Goal: Task Accomplishment & Management: Use online tool/utility

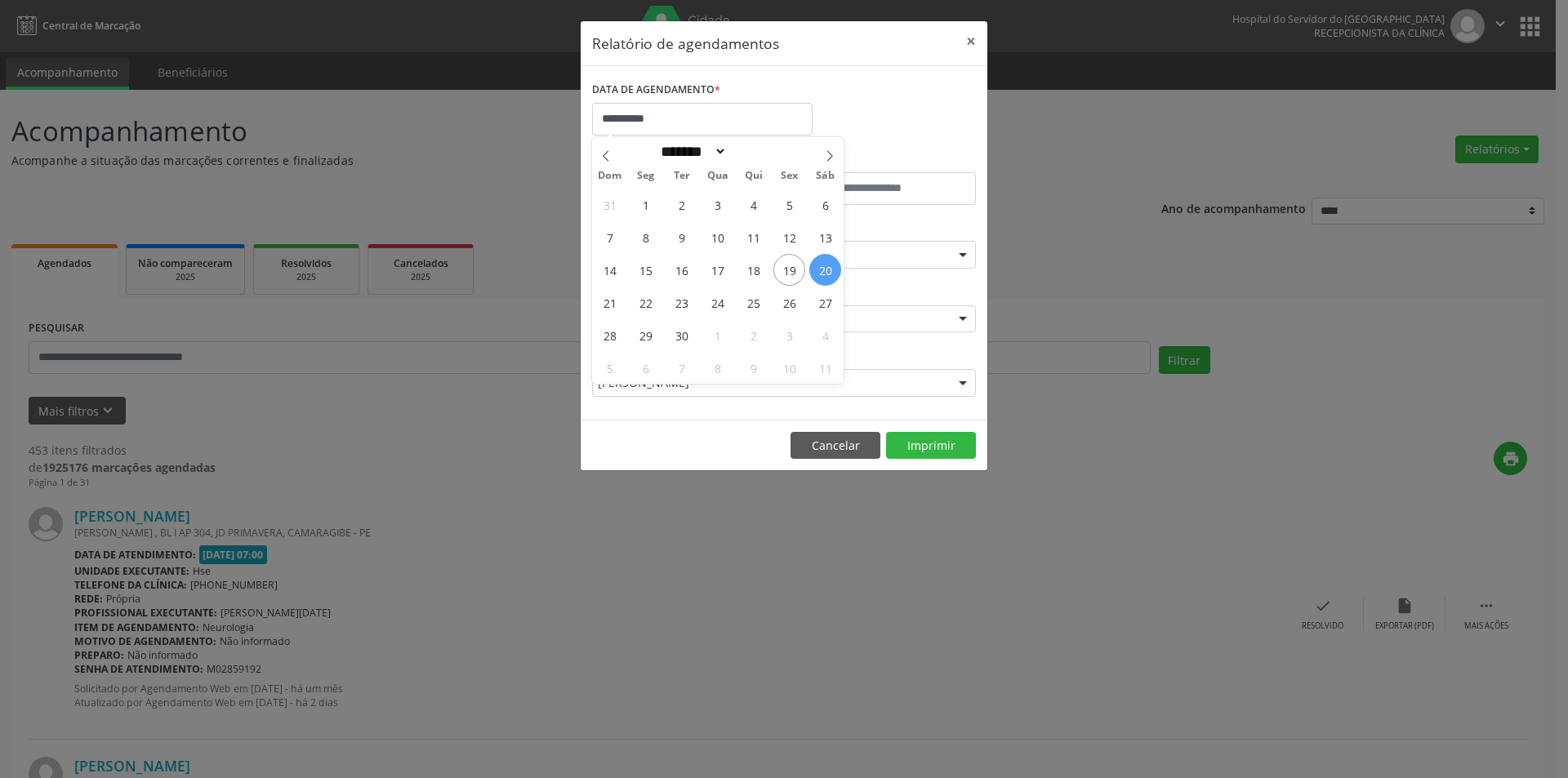
select select "*"
click at [785, 304] on span "26" at bounding box center [789, 302] width 32 height 32
type input "**********"
click at [785, 304] on span "26" at bounding box center [789, 302] width 32 height 32
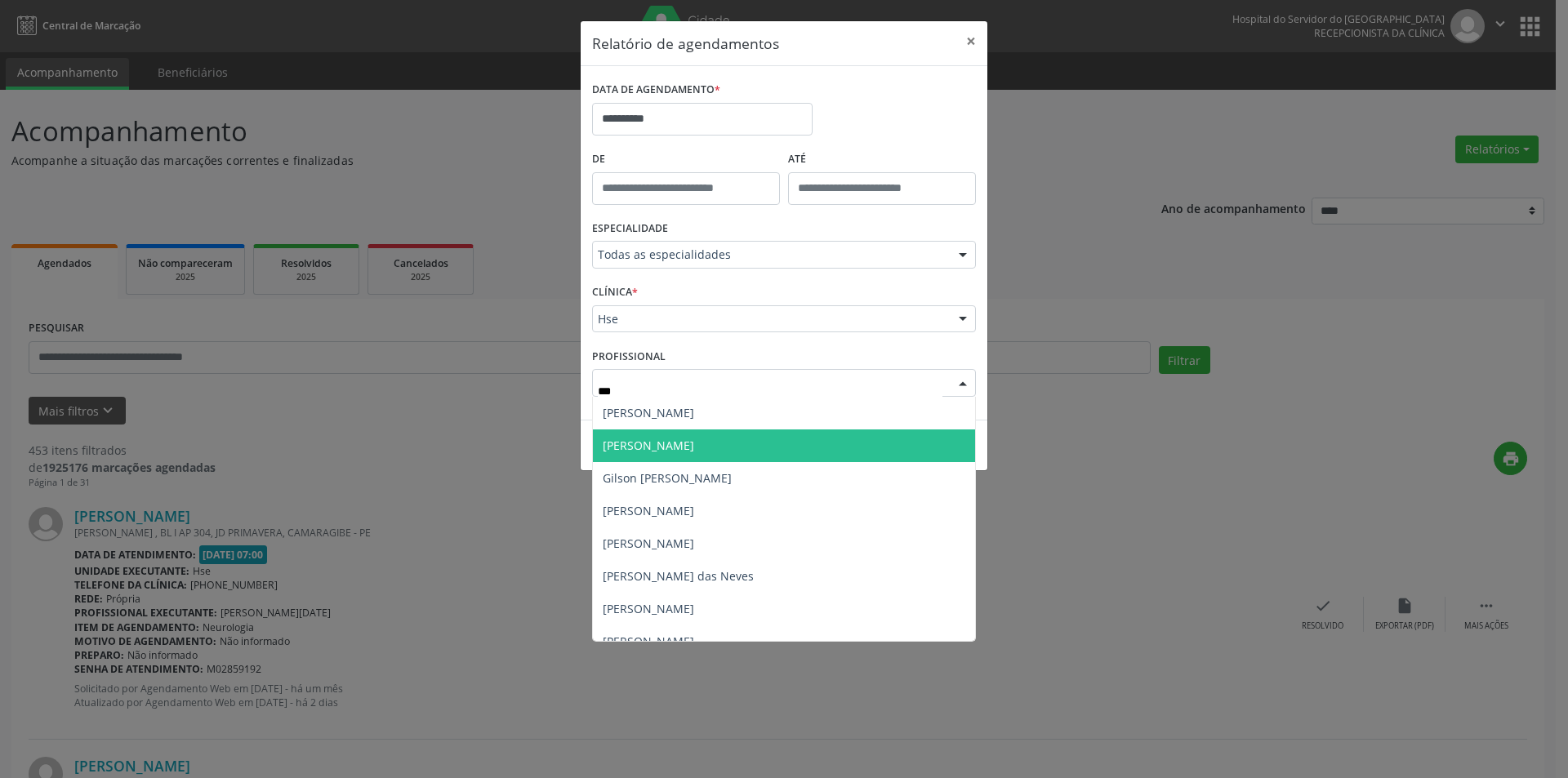
type input "****"
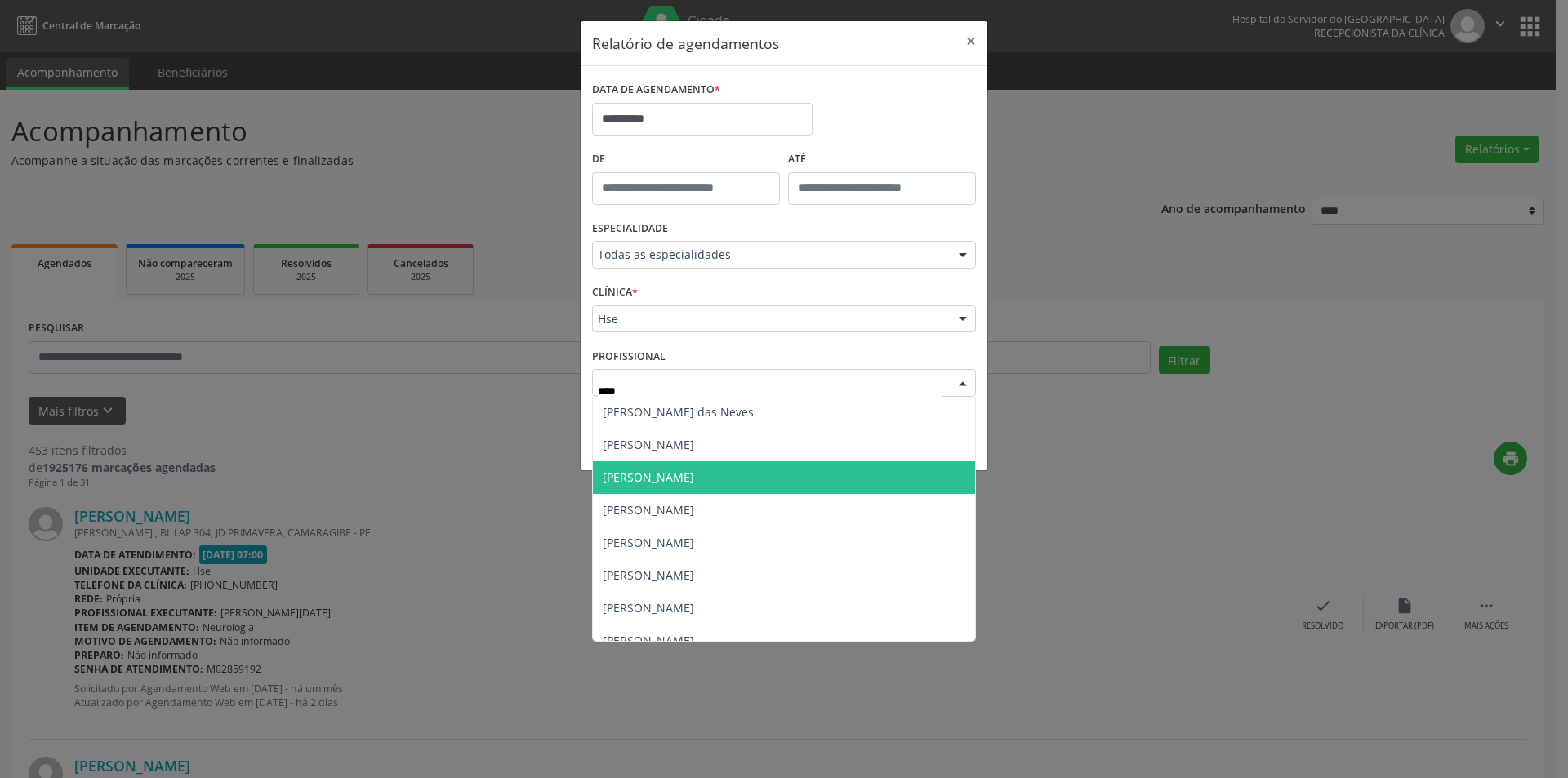
scroll to position [163, 0]
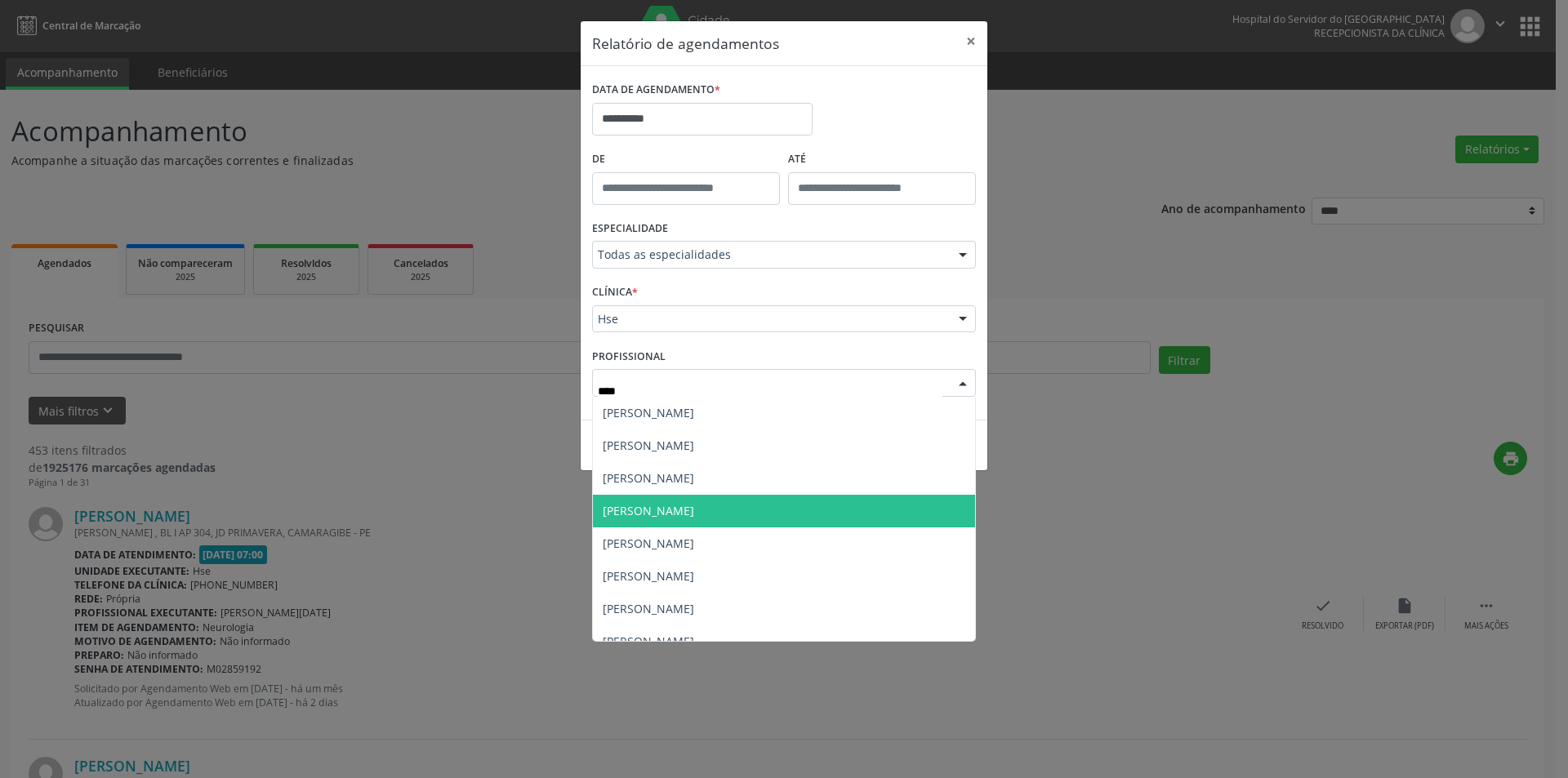
click at [745, 514] on span "[PERSON_NAME]" at bounding box center [783, 511] width 382 height 33
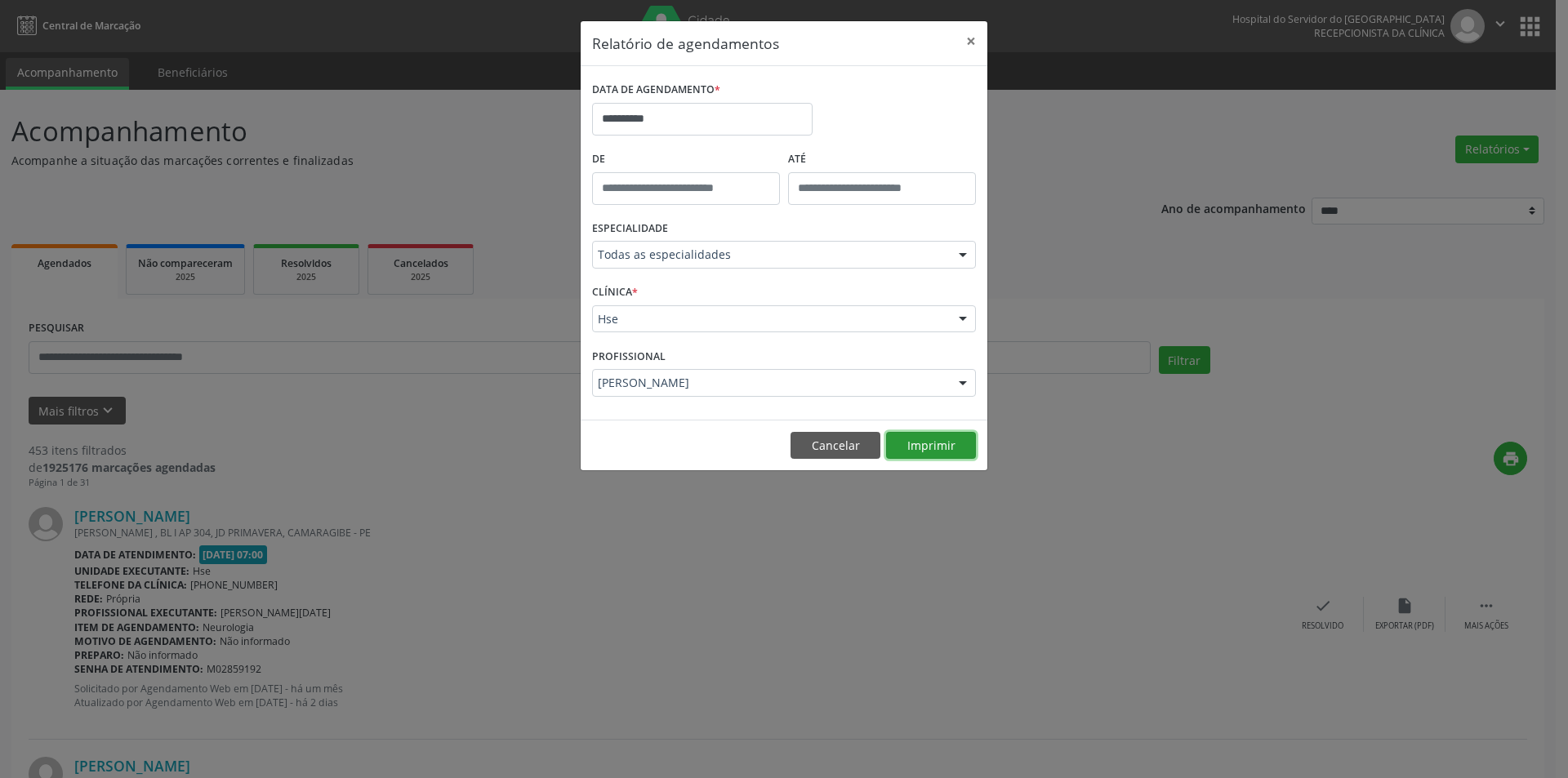
click at [925, 454] on button "Imprimir" at bounding box center [930, 445] width 89 height 28
click at [823, 450] on button "Cancelar" at bounding box center [835, 445] width 89 height 28
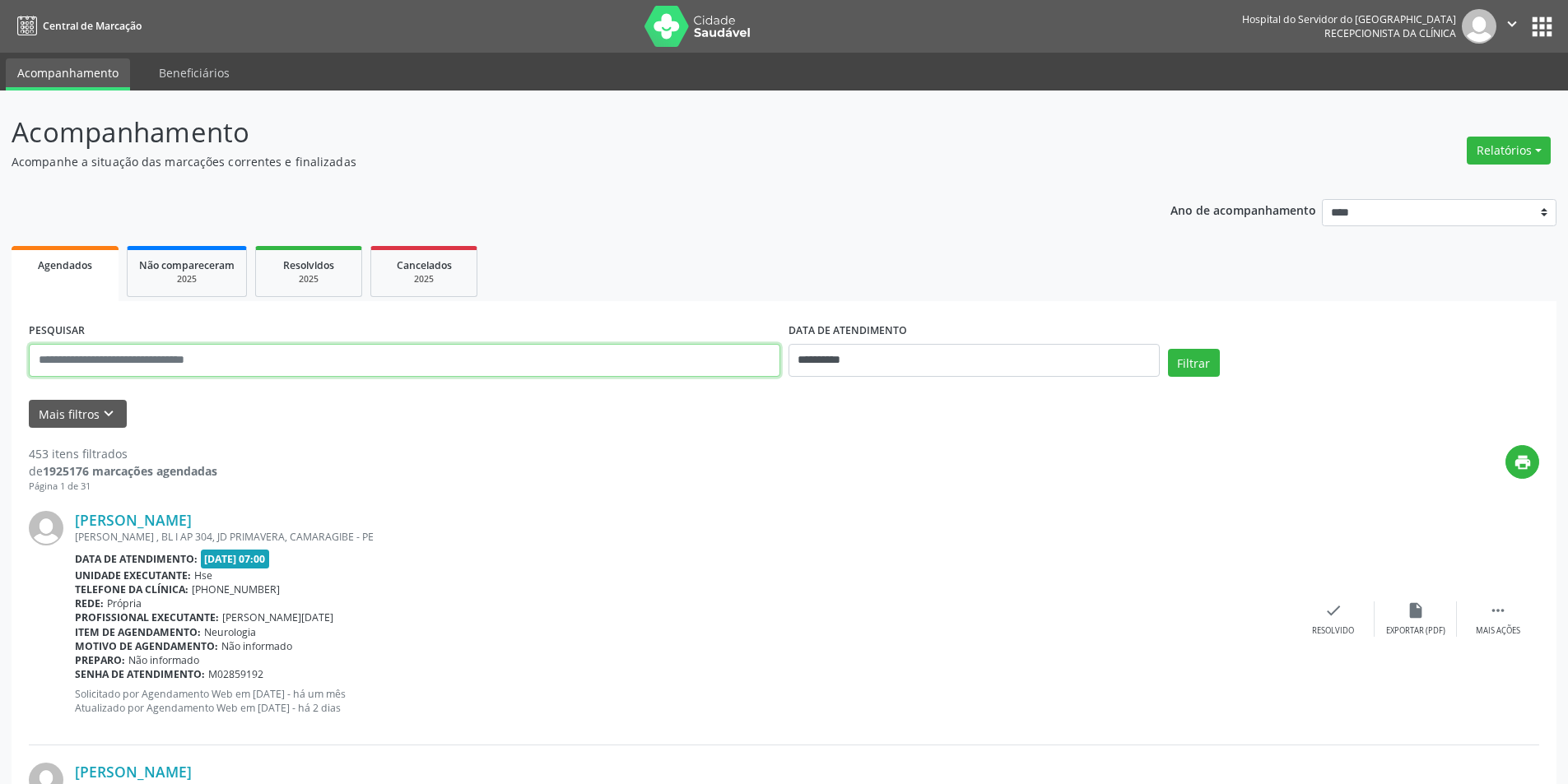
click at [85, 367] on input "text" at bounding box center [404, 361] width 752 height 33
click at [1502, 150] on button "Relatórios" at bounding box center [1508, 150] width 84 height 28
click at [1459, 187] on link "Agendamentos" at bounding box center [1462, 186] width 176 height 23
select select "*"
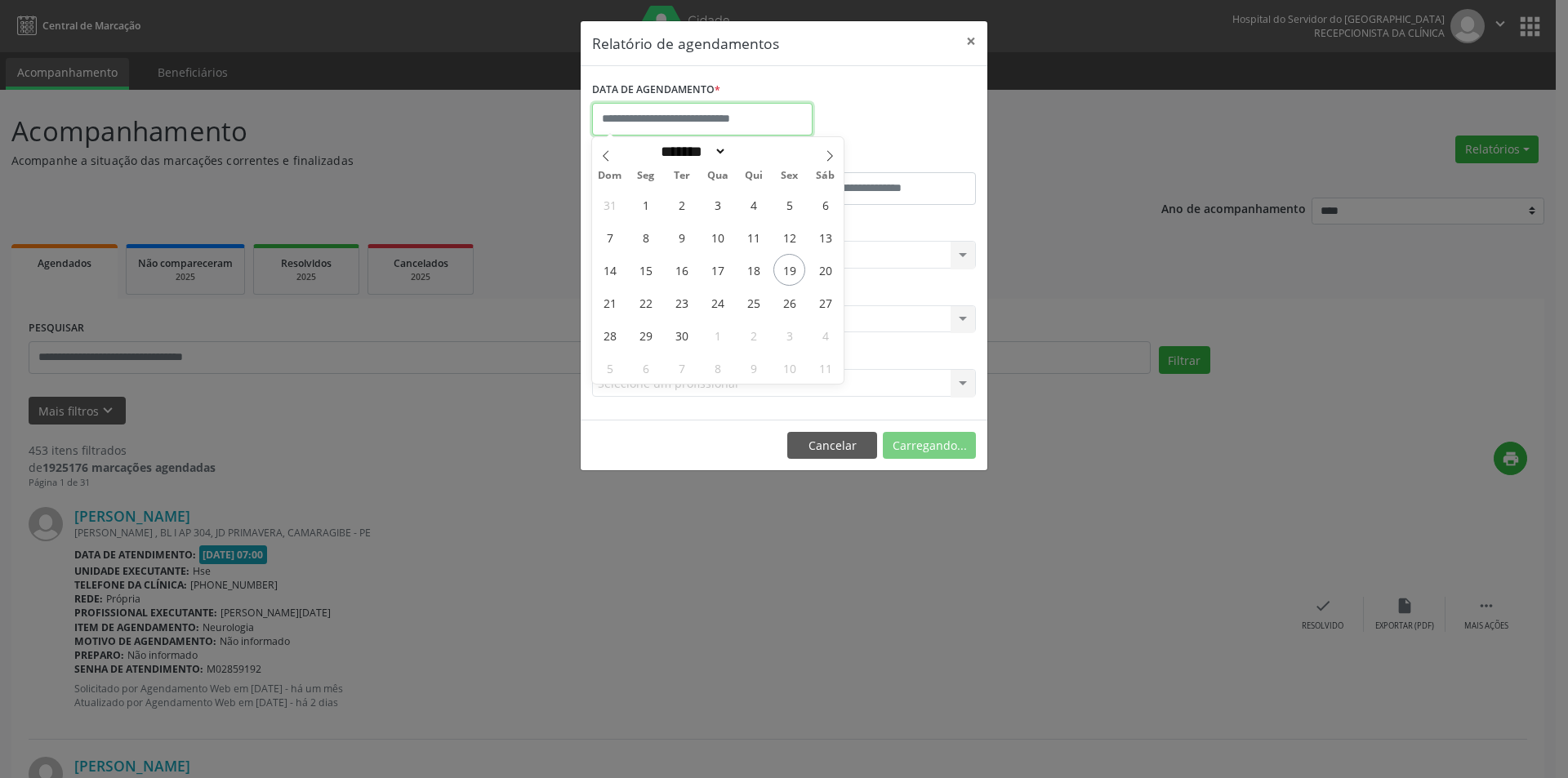
click at [669, 129] on input "text" at bounding box center [701, 119] width 220 height 33
click at [797, 278] on span "19" at bounding box center [789, 269] width 32 height 32
type input "**********"
click at [797, 278] on span "19" at bounding box center [789, 269] width 32 height 32
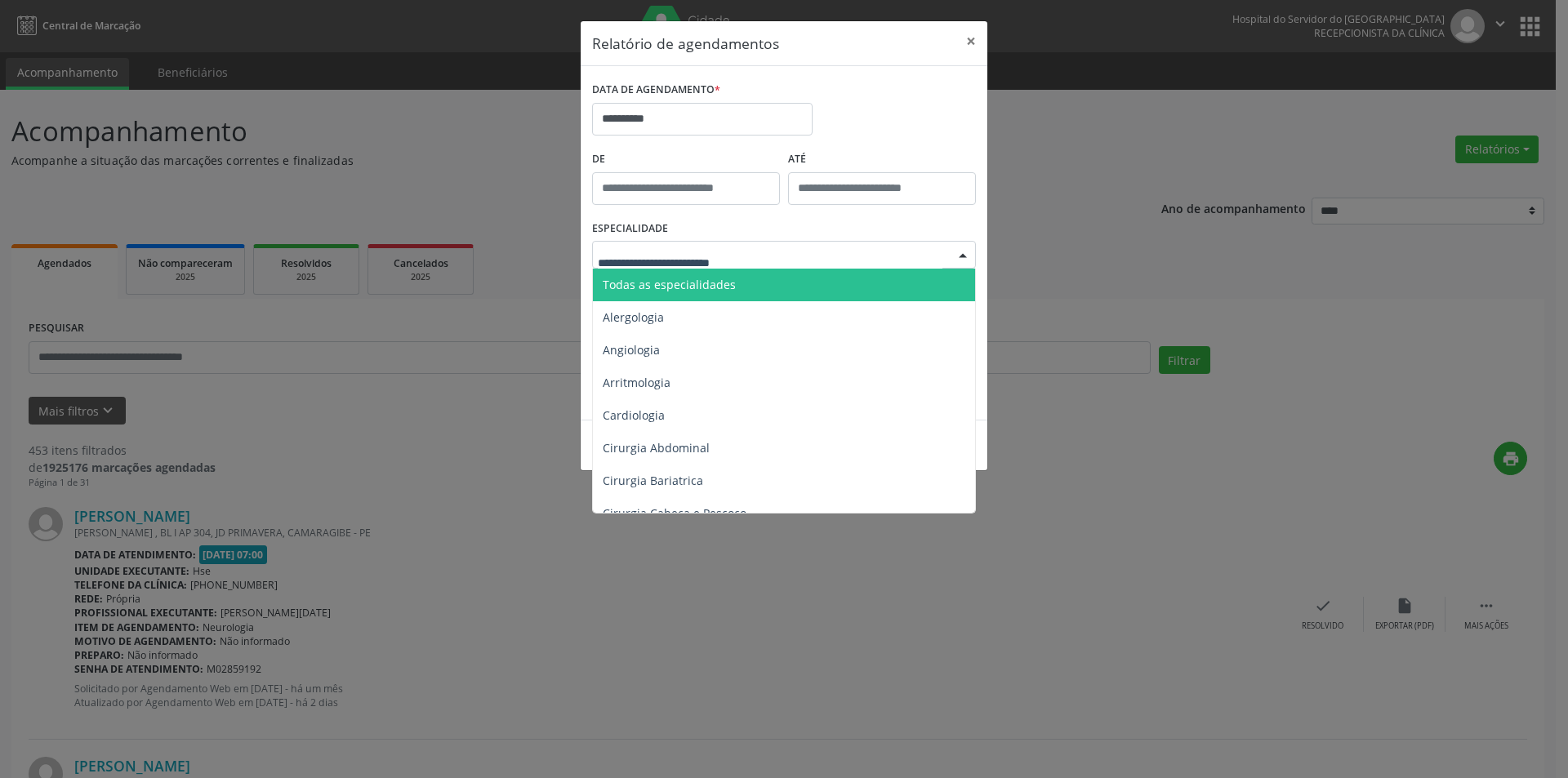
click at [695, 277] on span "Todas as especialidades" at bounding box center [669, 285] width 133 height 15
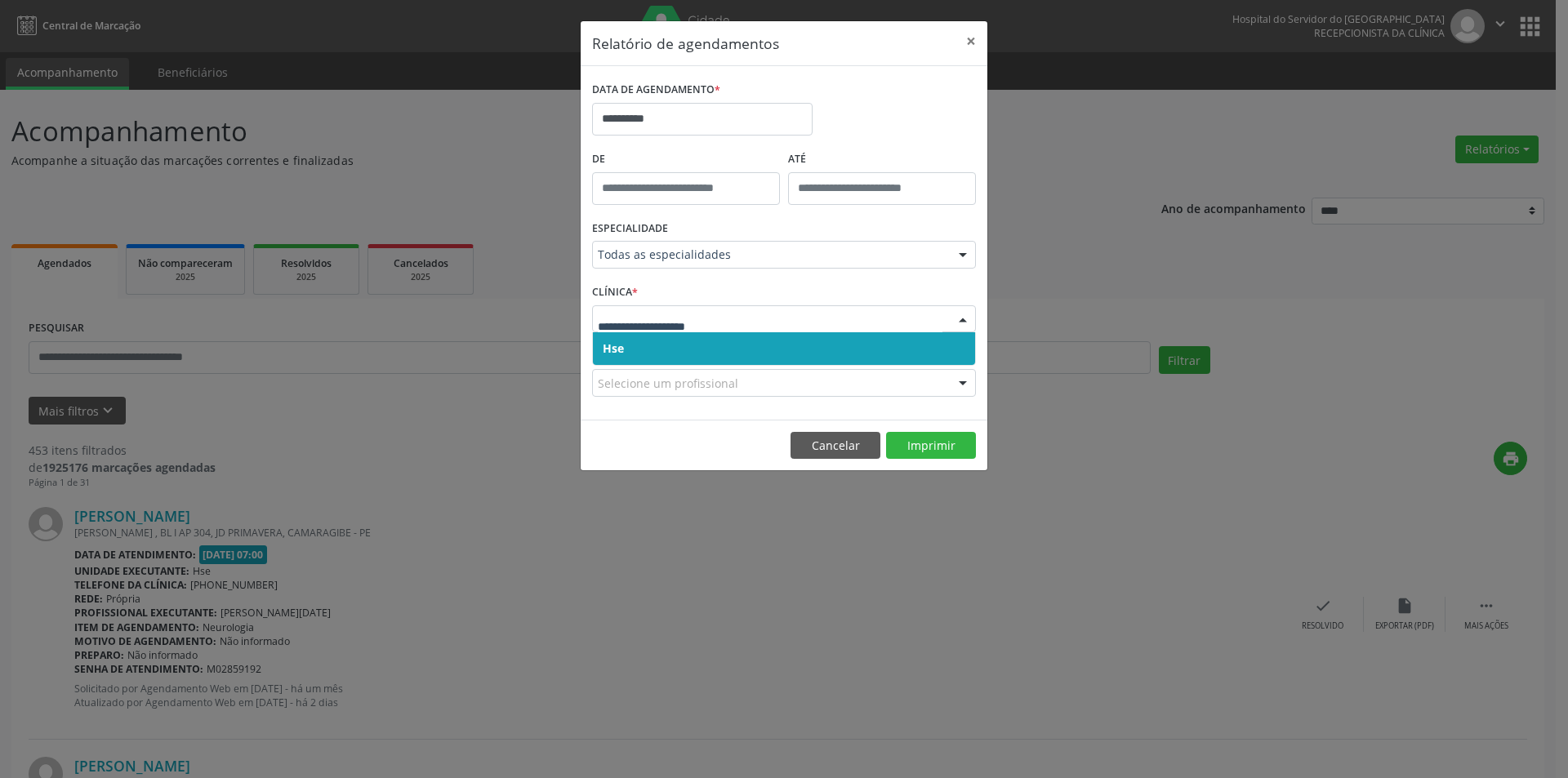
click at [677, 353] on span "Hse" at bounding box center [783, 348] width 382 height 33
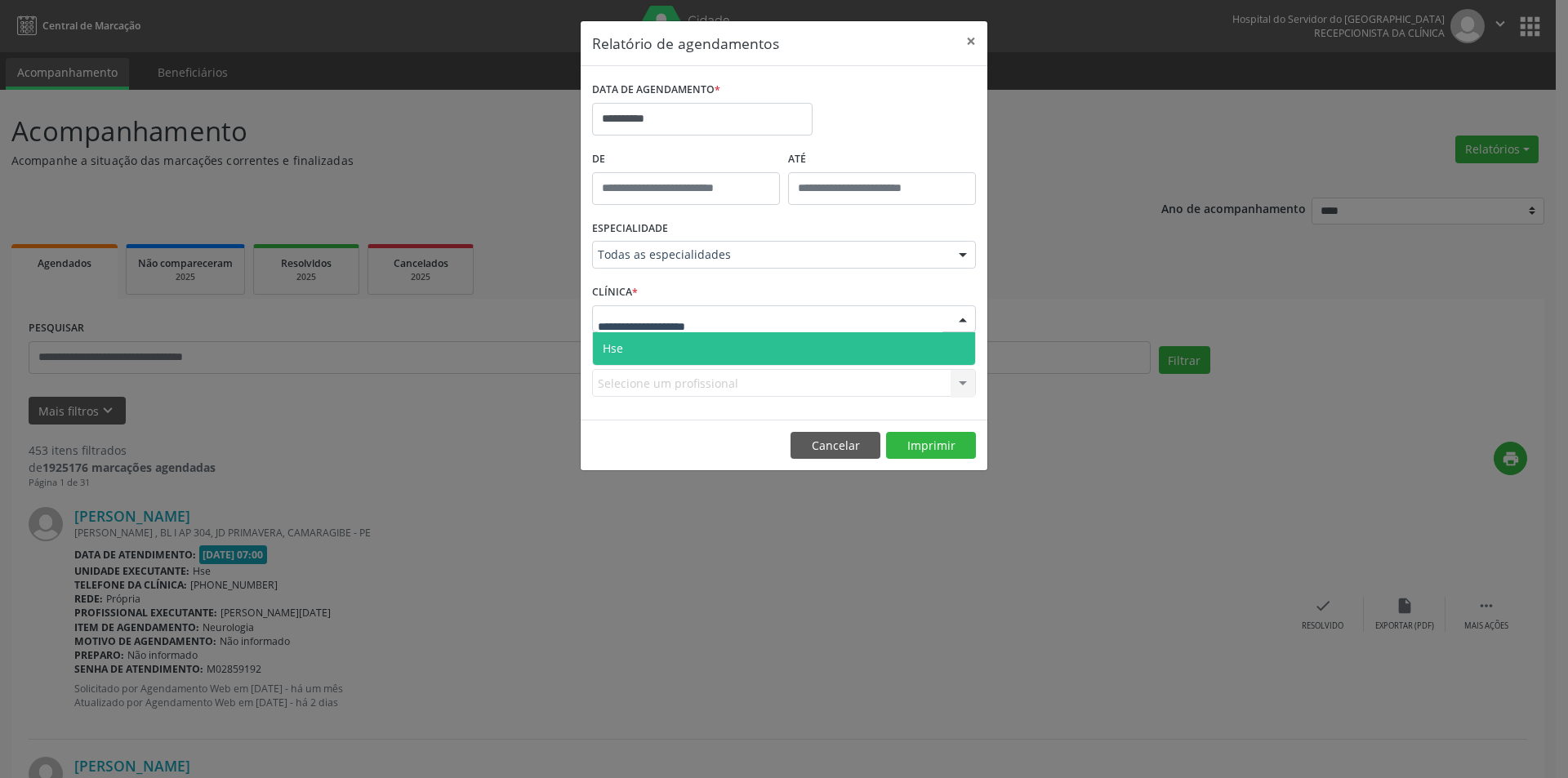
drag, startPoint x: 687, startPoint y: 338, endPoint x: 725, endPoint y: 393, distance: 66.9
click at [687, 338] on span "Hse" at bounding box center [783, 348] width 382 height 33
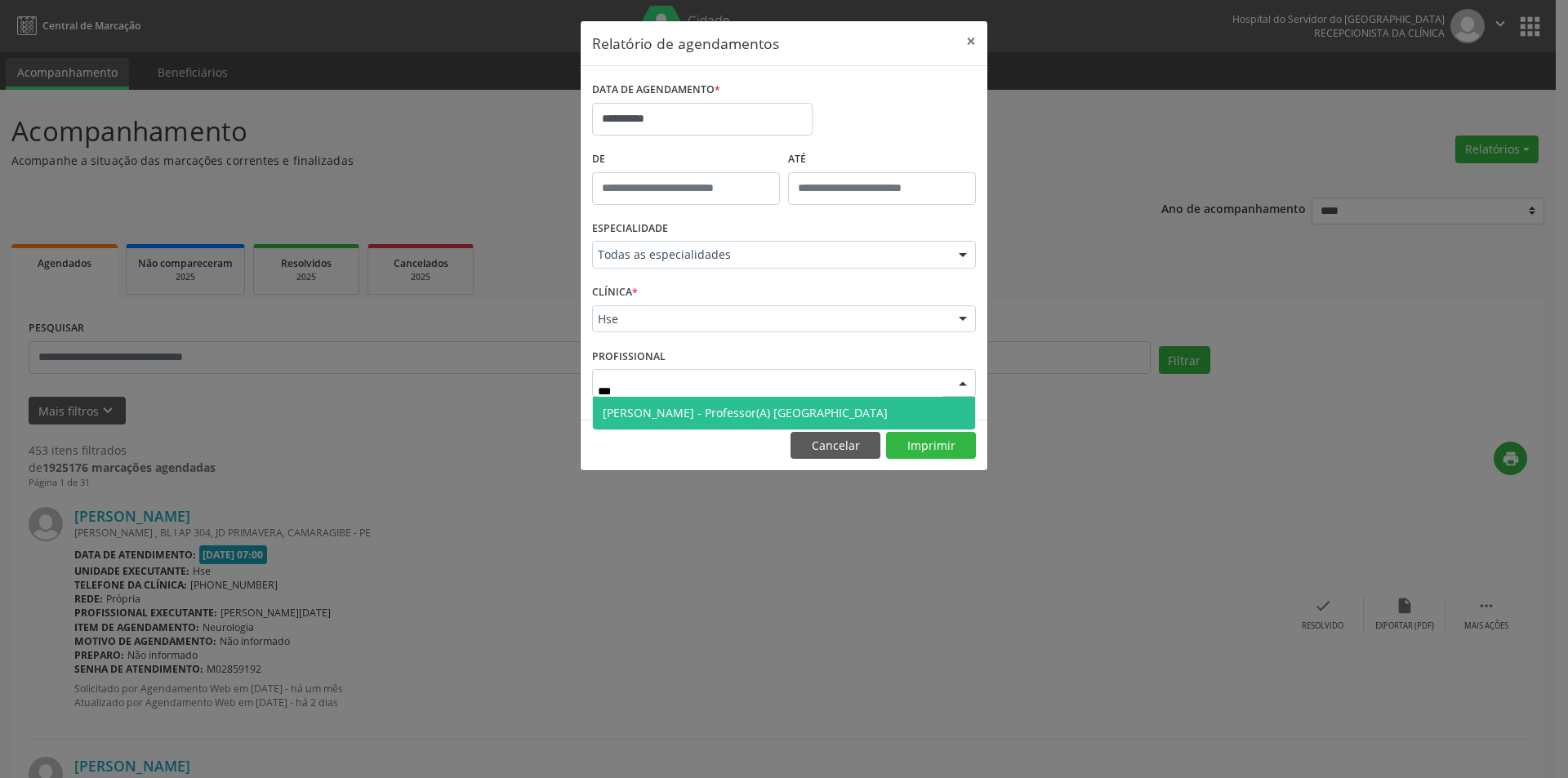
type input "****"
click at [656, 408] on span "[PERSON_NAME] - Professor(A) [GEOGRAPHIC_DATA]" at bounding box center [745, 413] width 285 height 15
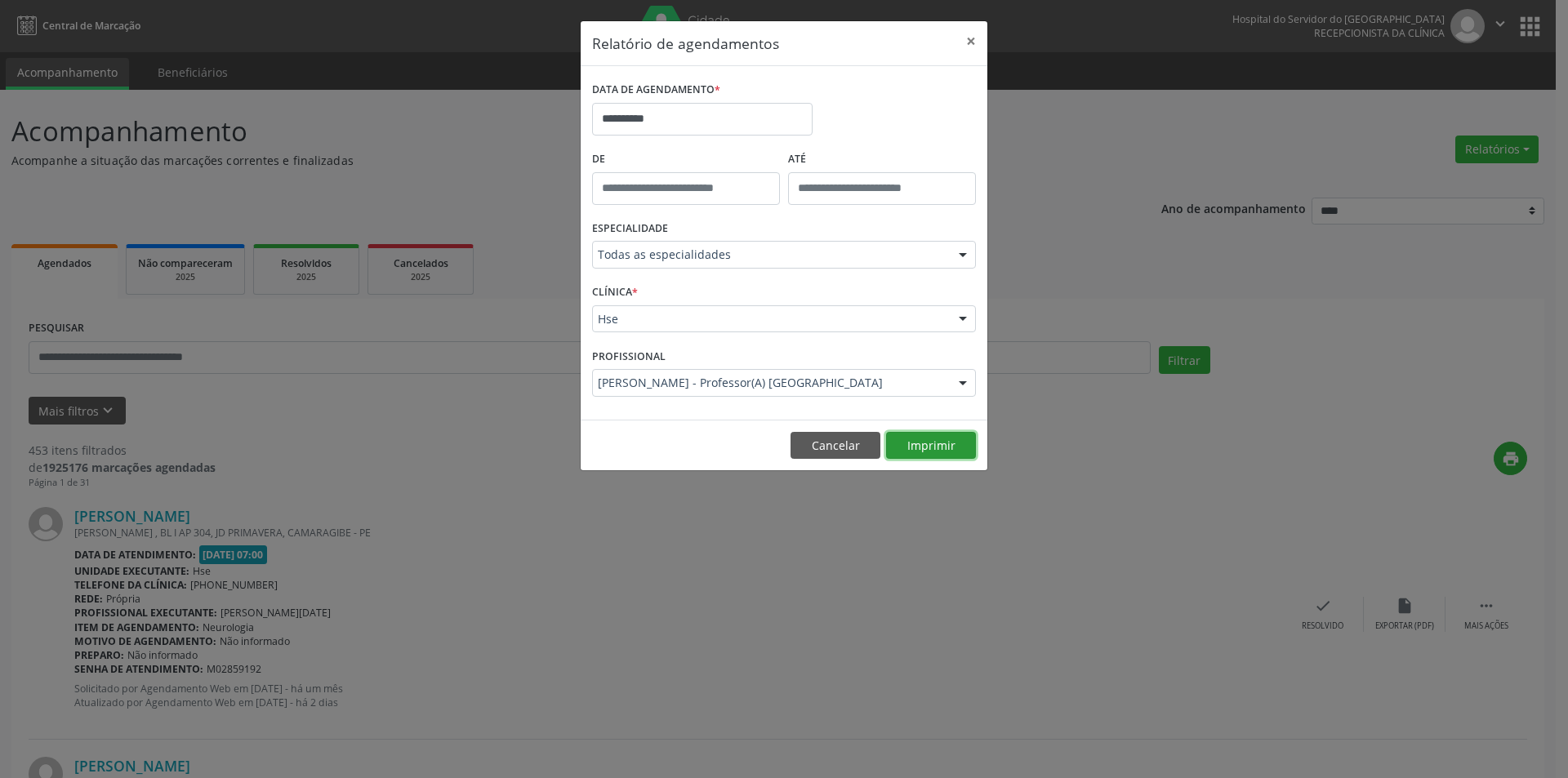
click at [918, 451] on button "Imprimir" at bounding box center [930, 445] width 89 height 28
click at [821, 442] on button "Cancelar" at bounding box center [835, 445] width 89 height 28
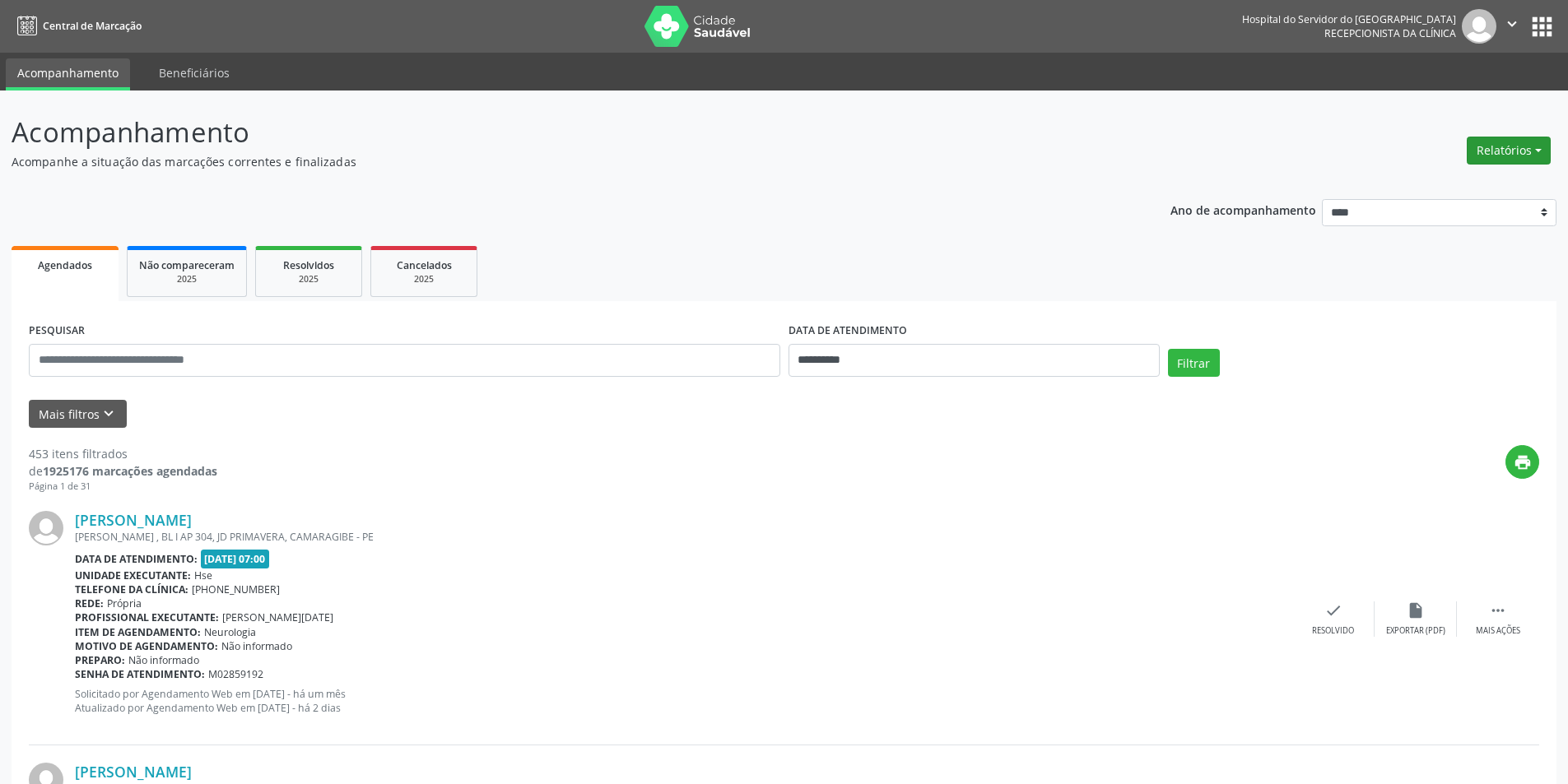
click at [1502, 154] on button "Relatórios" at bounding box center [1508, 150] width 84 height 28
click at [1484, 181] on link "Agendamentos" at bounding box center [1462, 186] width 176 height 23
select select "*"
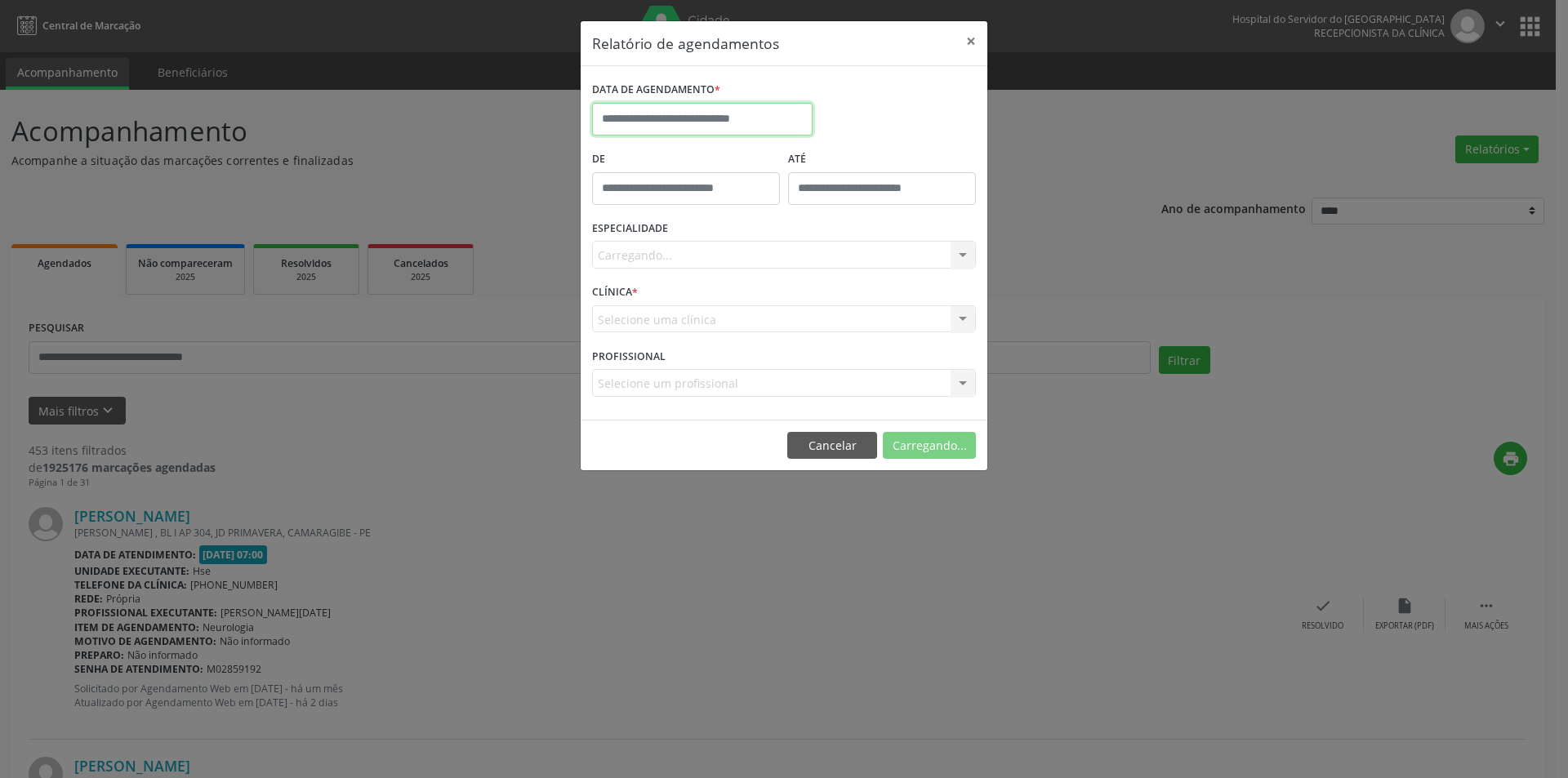
click at [667, 107] on input "text" at bounding box center [701, 119] width 220 height 33
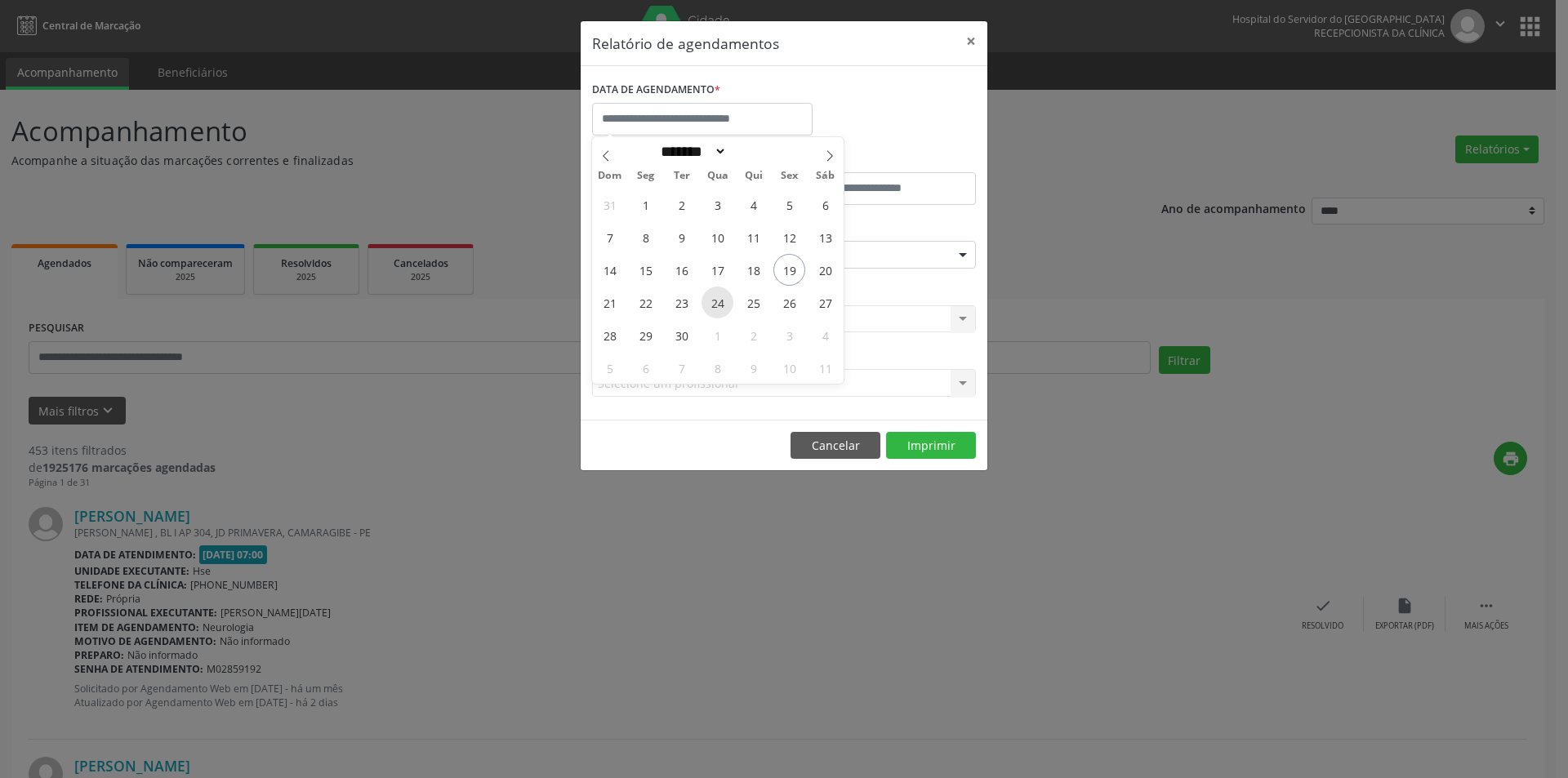
click at [715, 310] on span "24" at bounding box center [717, 302] width 32 height 32
type input "**********"
click at [715, 310] on span "24" at bounding box center [717, 302] width 32 height 32
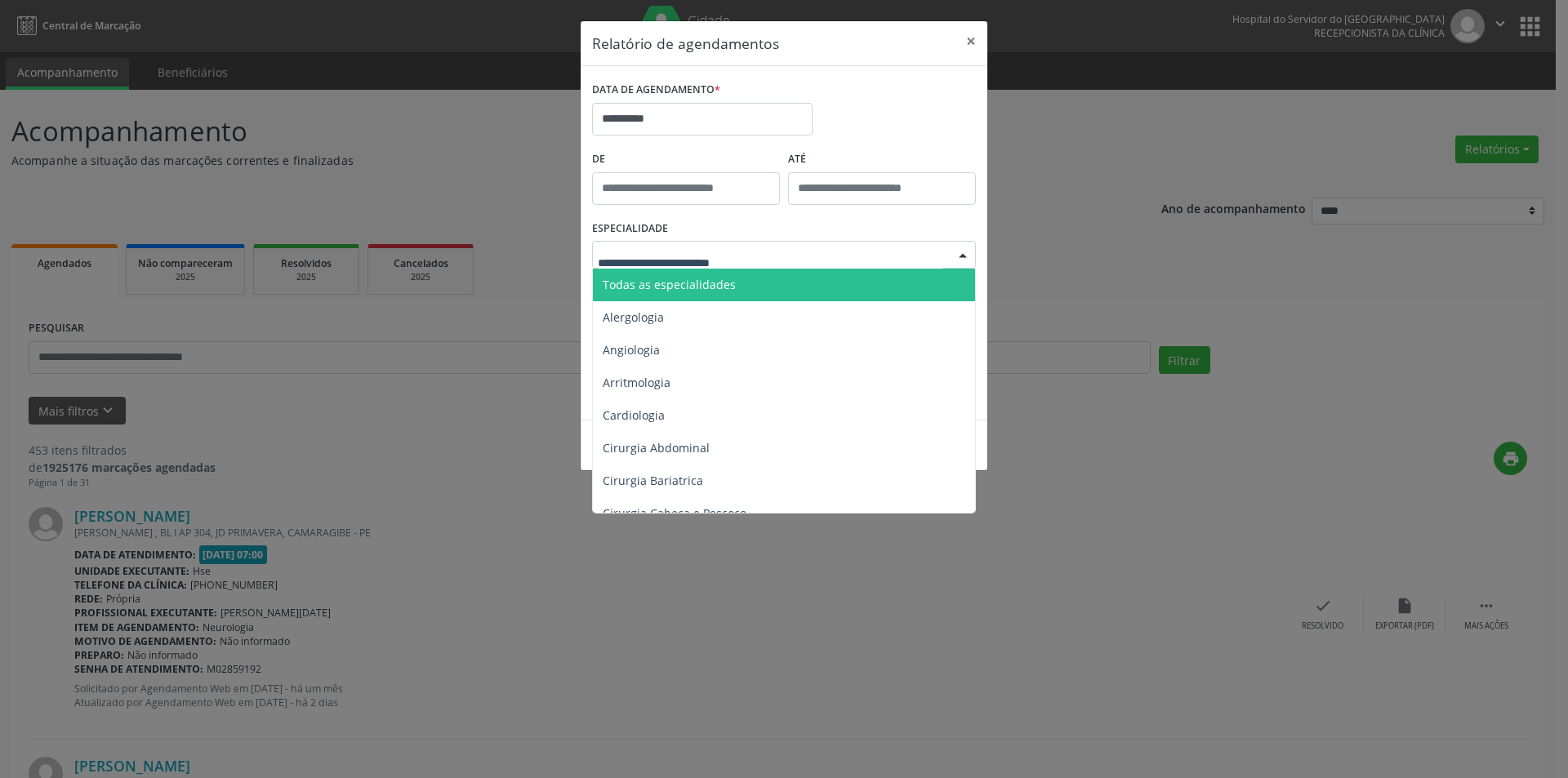
click at [716, 283] on span "Todas as especialidades" at bounding box center [669, 285] width 133 height 15
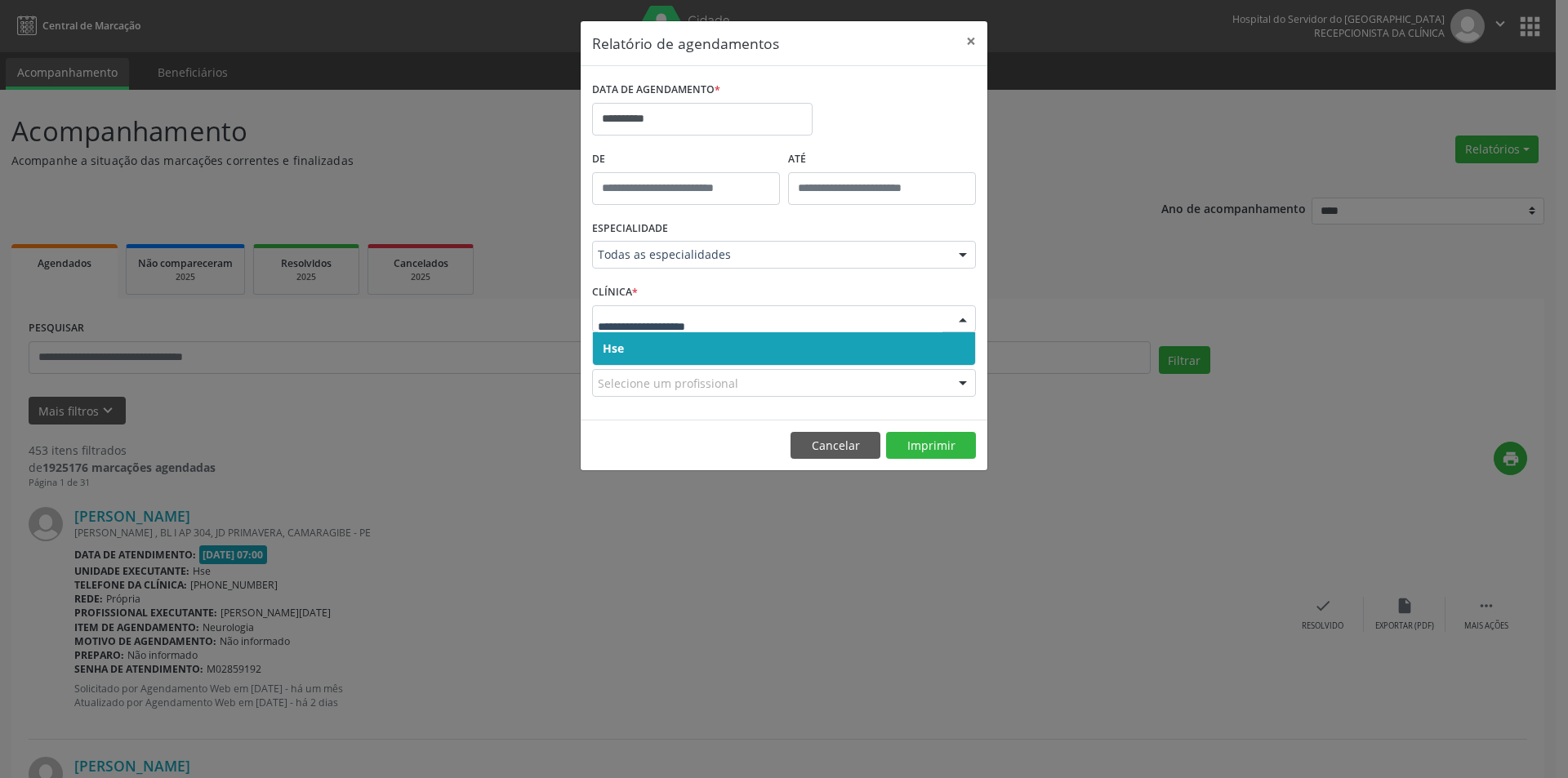
click at [675, 348] on span "Hse" at bounding box center [783, 348] width 382 height 33
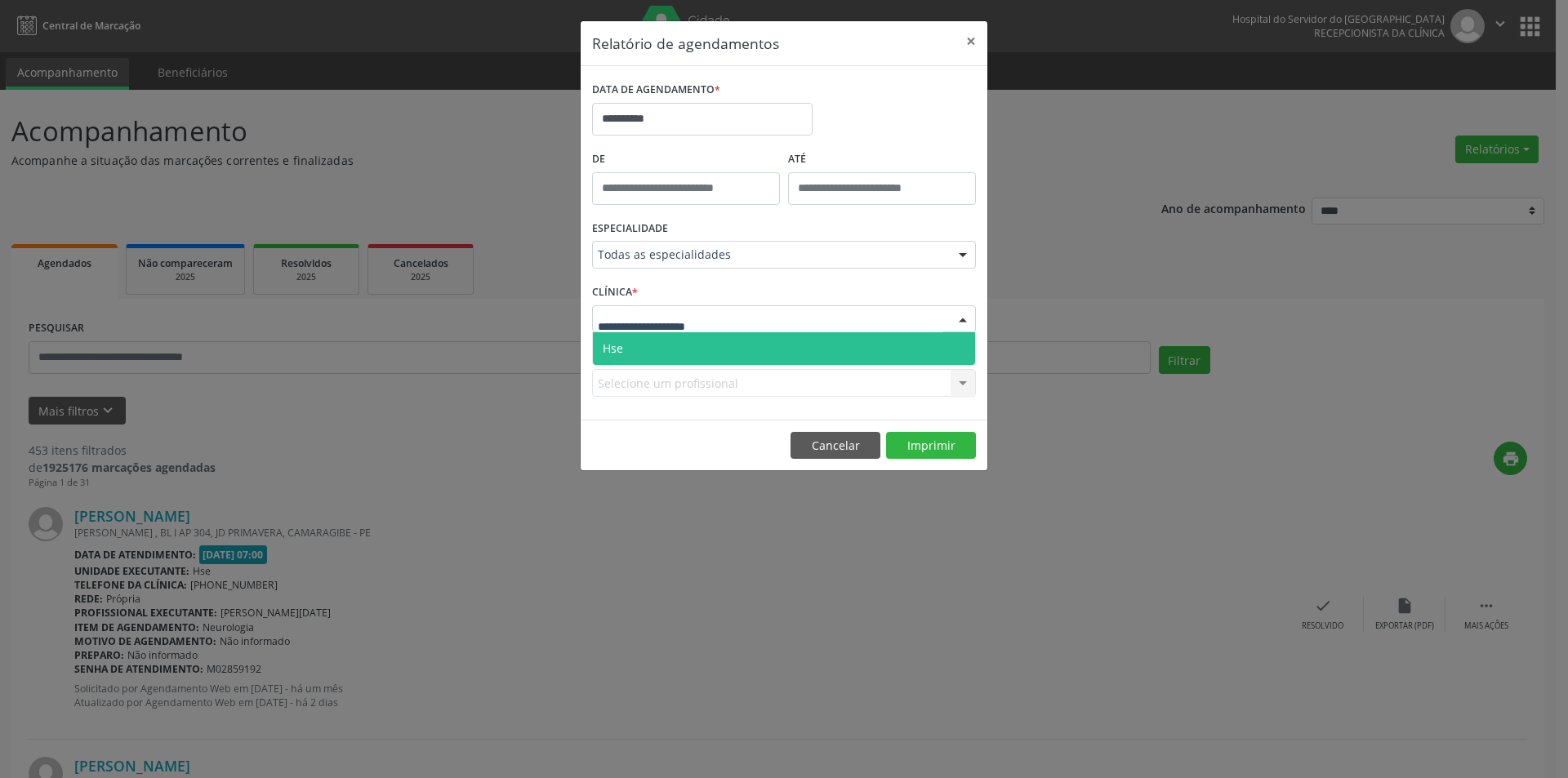
click at [682, 347] on span "Hse" at bounding box center [783, 348] width 382 height 33
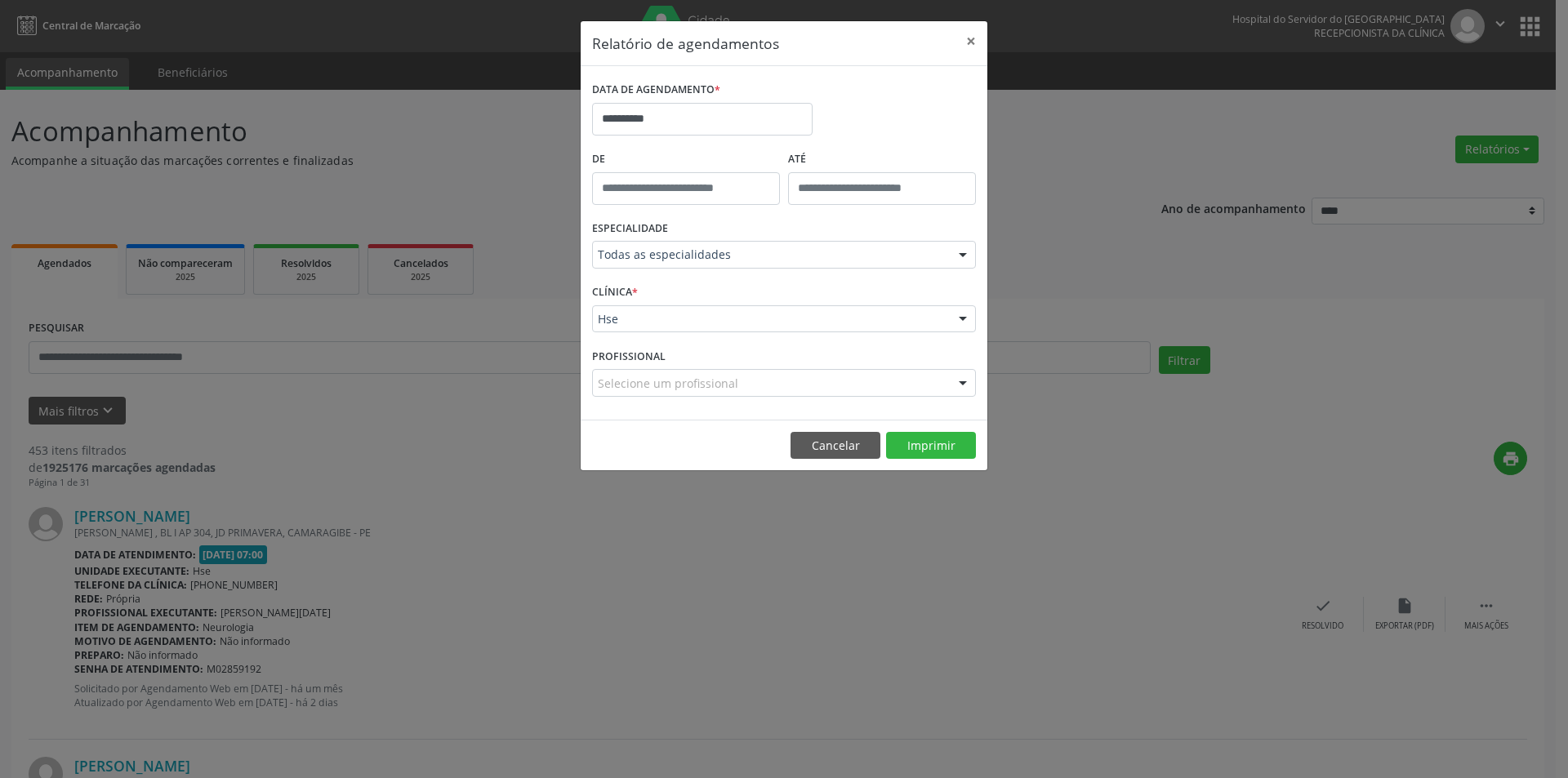
click at [635, 385] on div "Selecione um profissional Todos os profissionais [PERSON_NAME] Interaminense Ju…" at bounding box center [783, 383] width 384 height 28
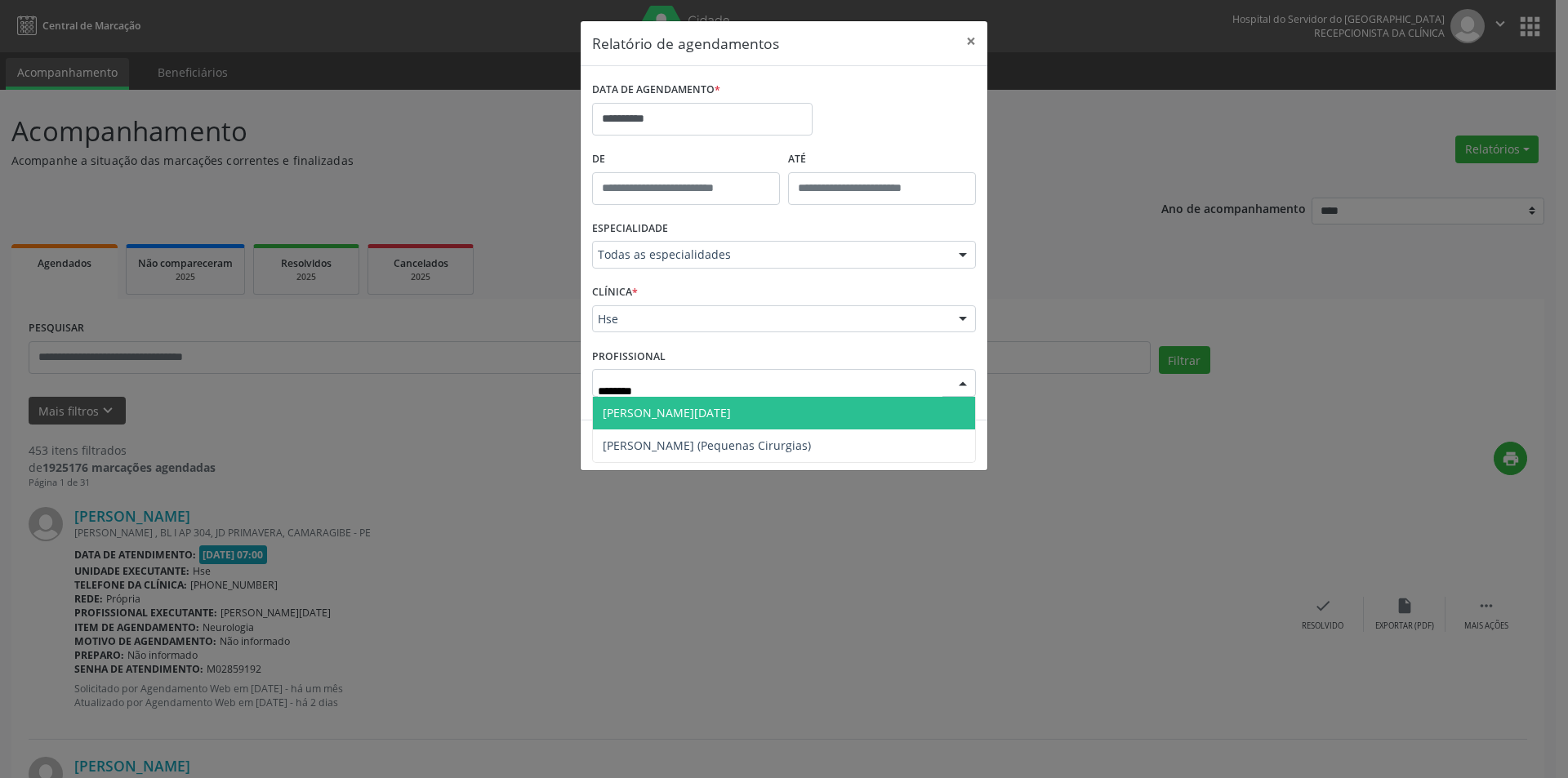
type input "*********"
click at [645, 421] on span "[PERSON_NAME] (Pequenas Cirurgias)" at bounding box center [783, 413] width 382 height 33
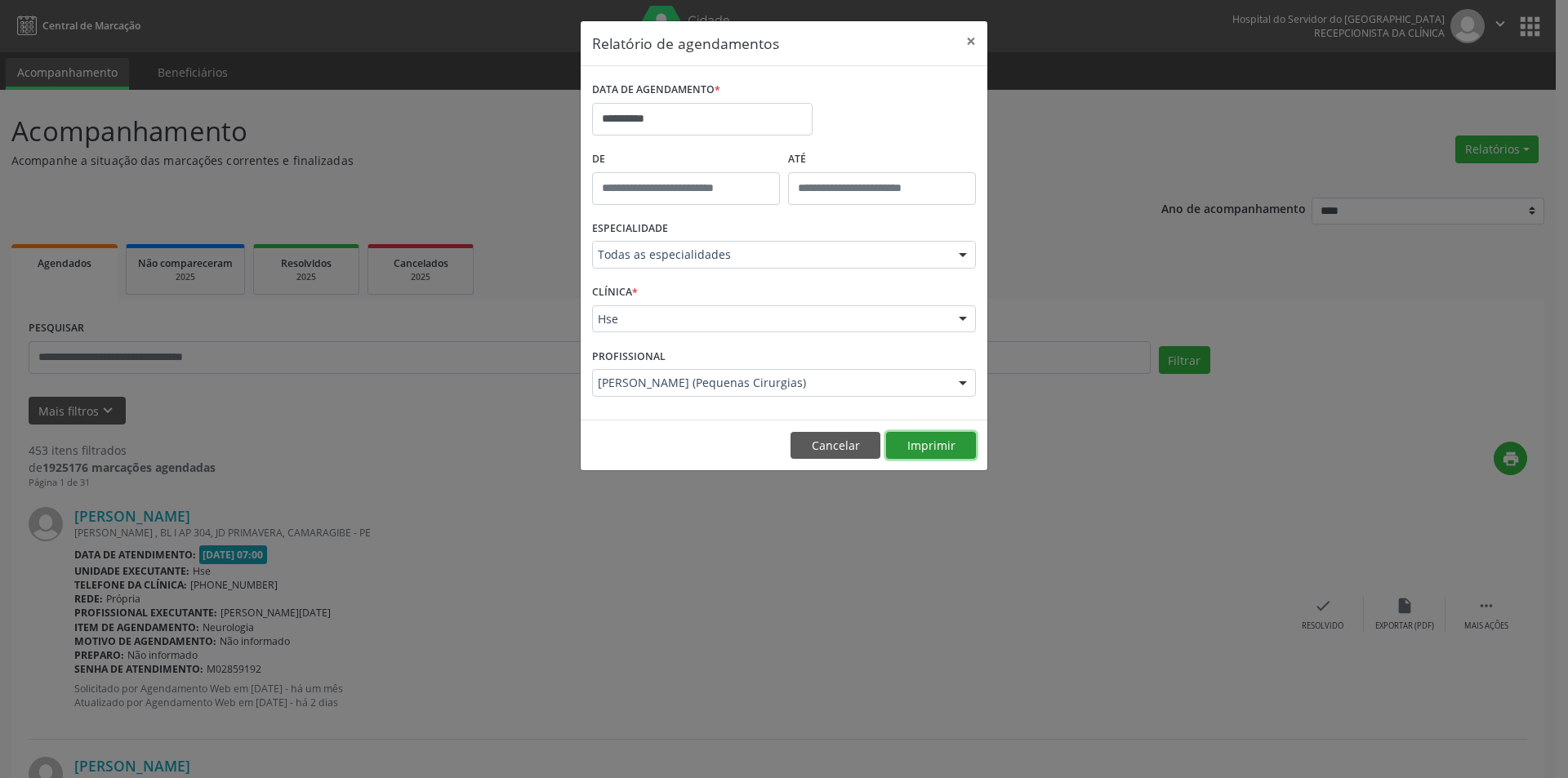
click at [949, 450] on button "Imprimir" at bounding box center [930, 445] width 89 height 28
click at [824, 449] on button "Cancelar" at bounding box center [835, 445] width 89 height 28
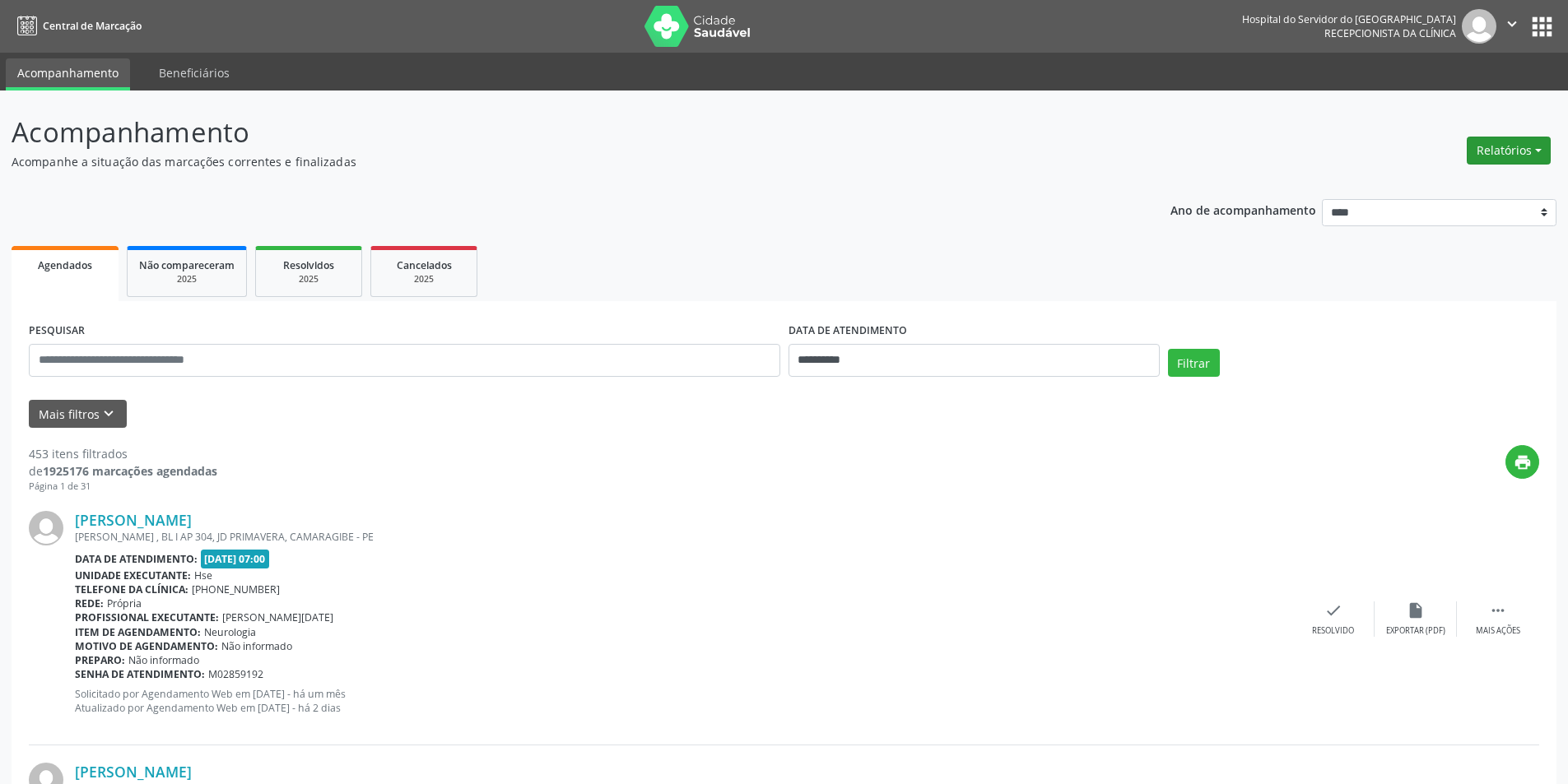
click at [1483, 153] on button "Relatórios" at bounding box center [1508, 150] width 84 height 28
click at [1448, 187] on link "Agendamentos" at bounding box center [1462, 186] width 176 height 23
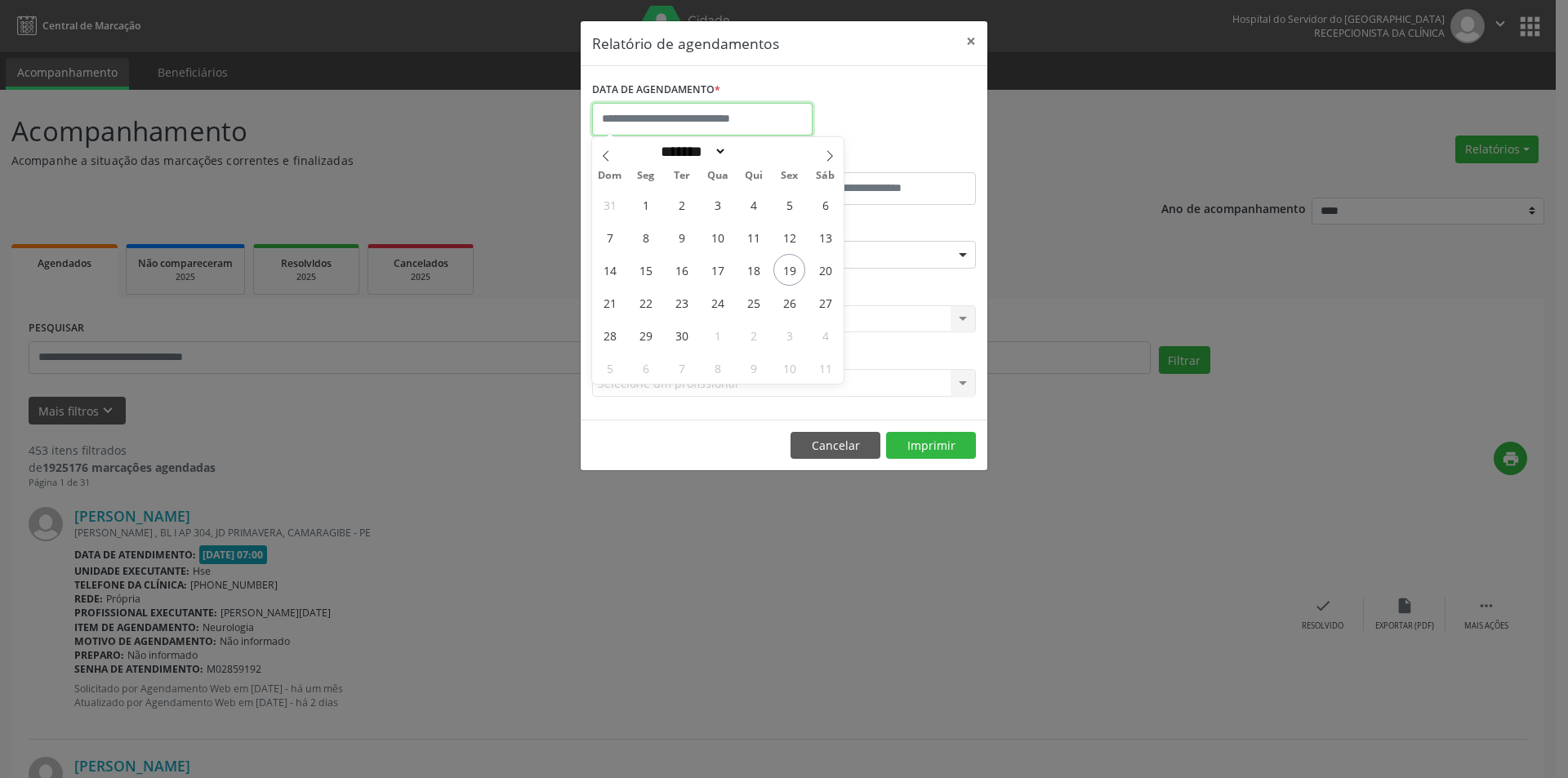
click at [650, 119] on input "text" at bounding box center [701, 119] width 220 height 33
click at [692, 339] on span "30" at bounding box center [681, 335] width 32 height 32
type input "**********"
click at [693, 339] on span "30" at bounding box center [681, 335] width 32 height 32
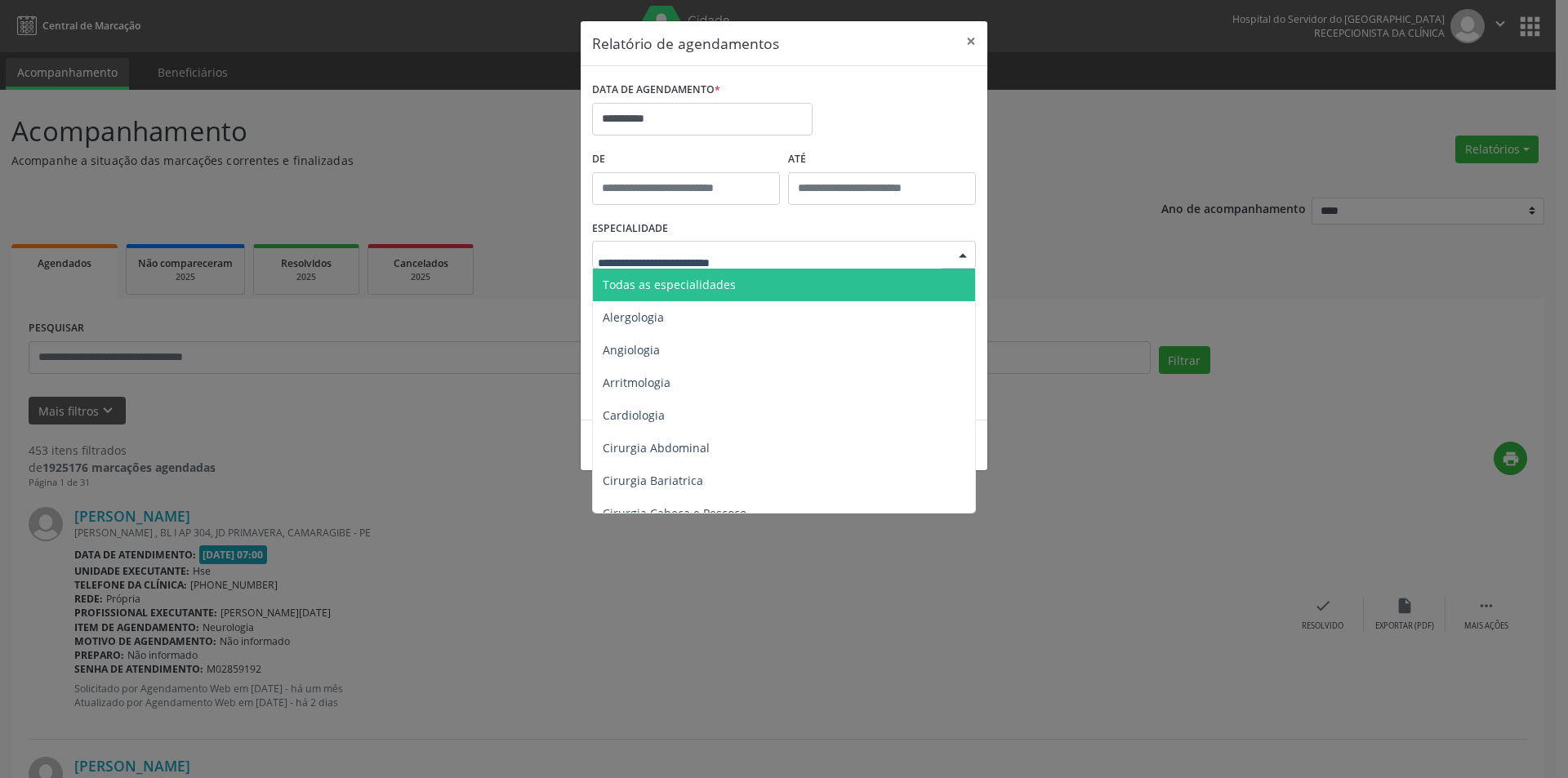
click at [720, 289] on span "Todas as especialidades" at bounding box center [669, 285] width 133 height 15
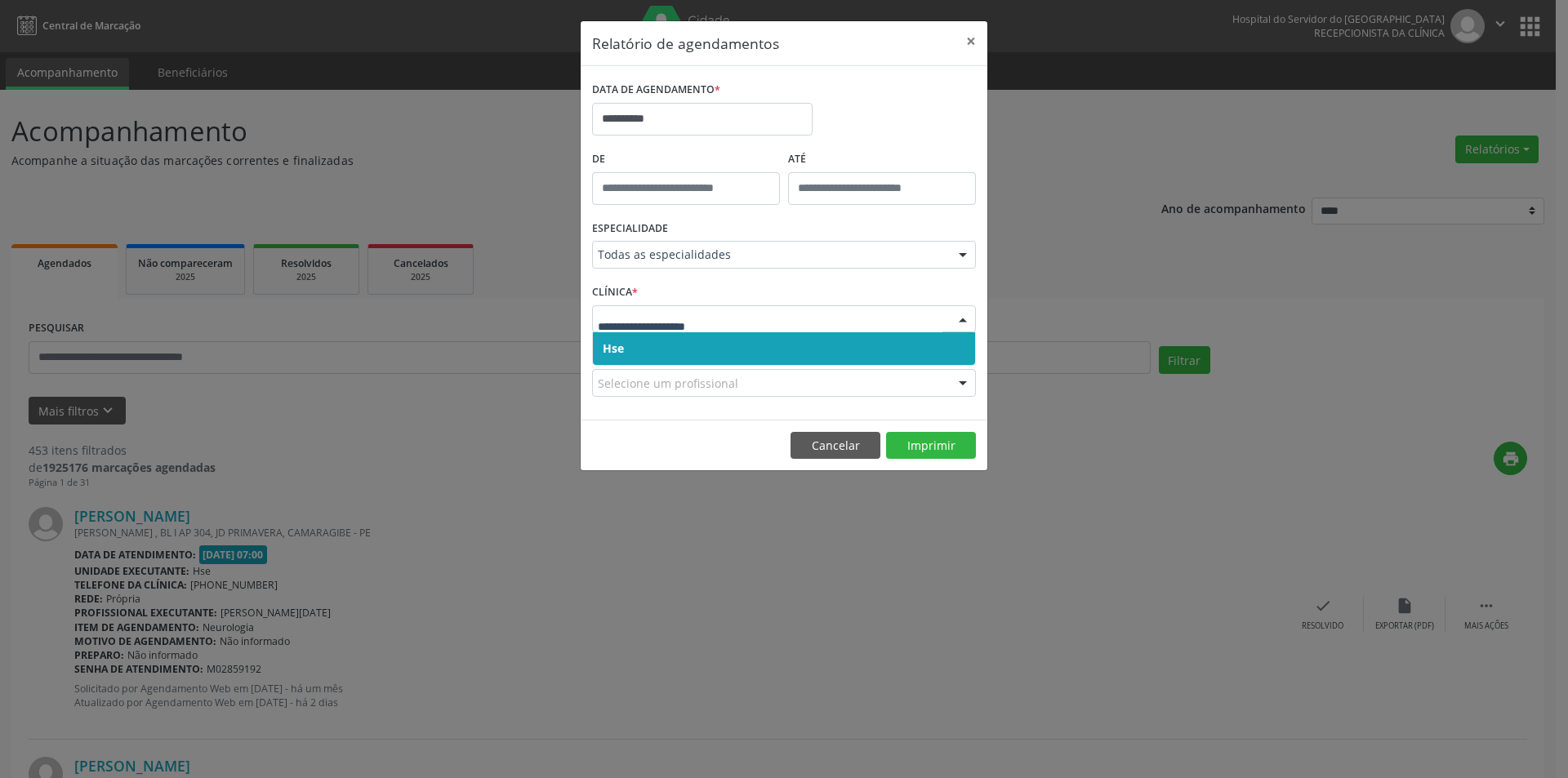
click at [653, 350] on span "Hse" at bounding box center [783, 348] width 382 height 33
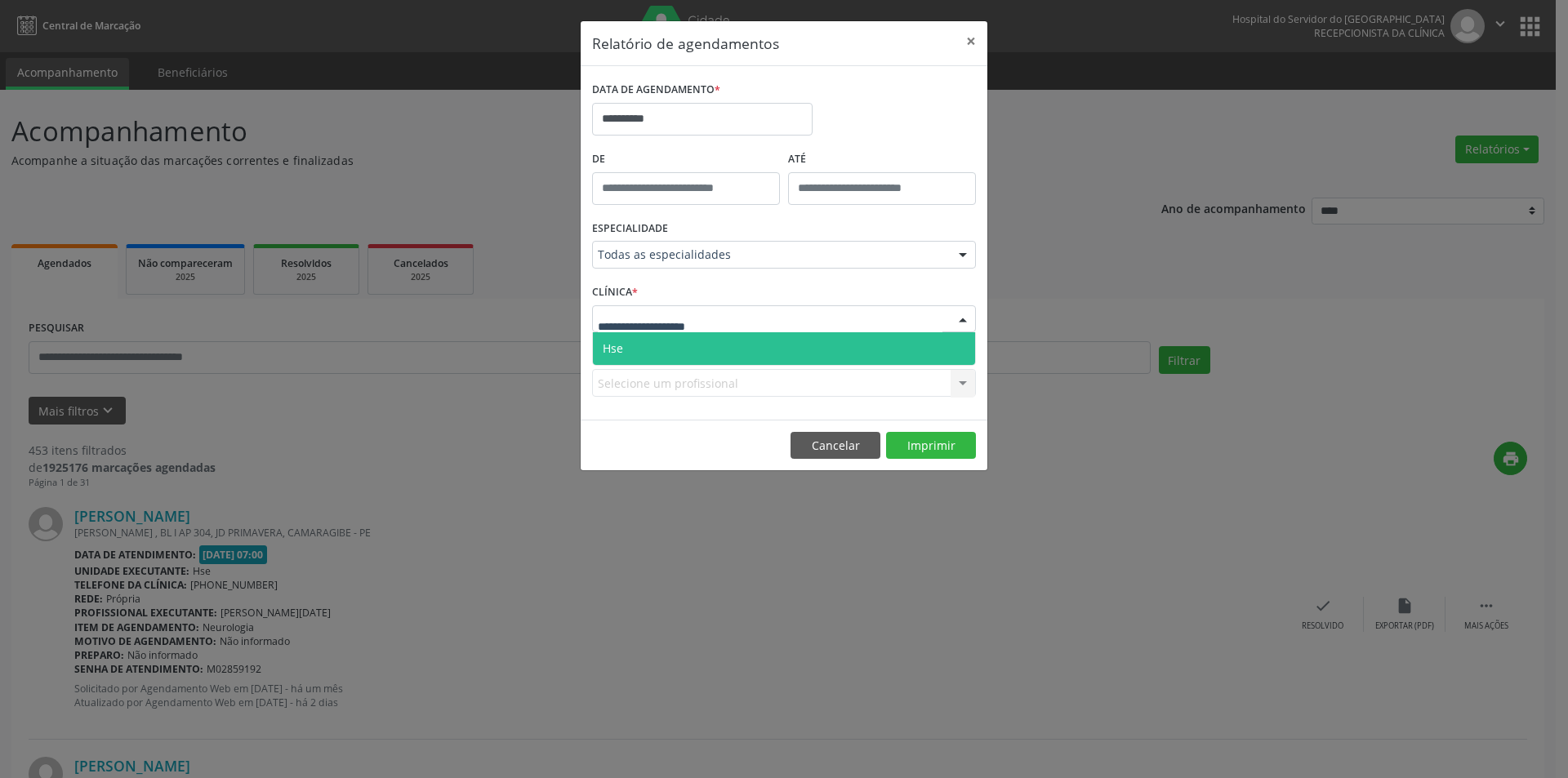
click at [671, 348] on span "Hse" at bounding box center [783, 348] width 382 height 33
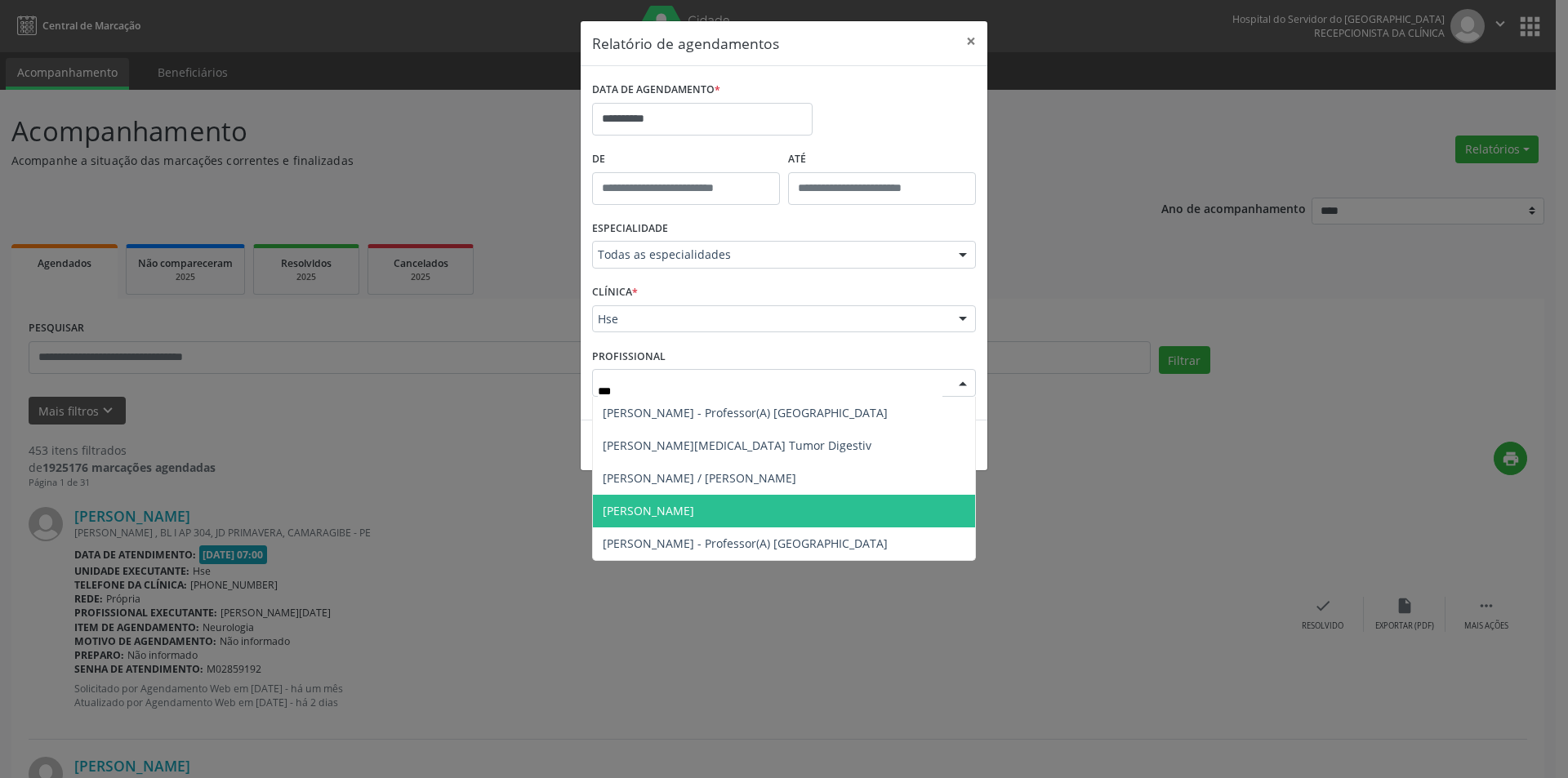
click at [694, 511] on span "[PERSON_NAME]" at bounding box center [647, 511] width 91 height 15
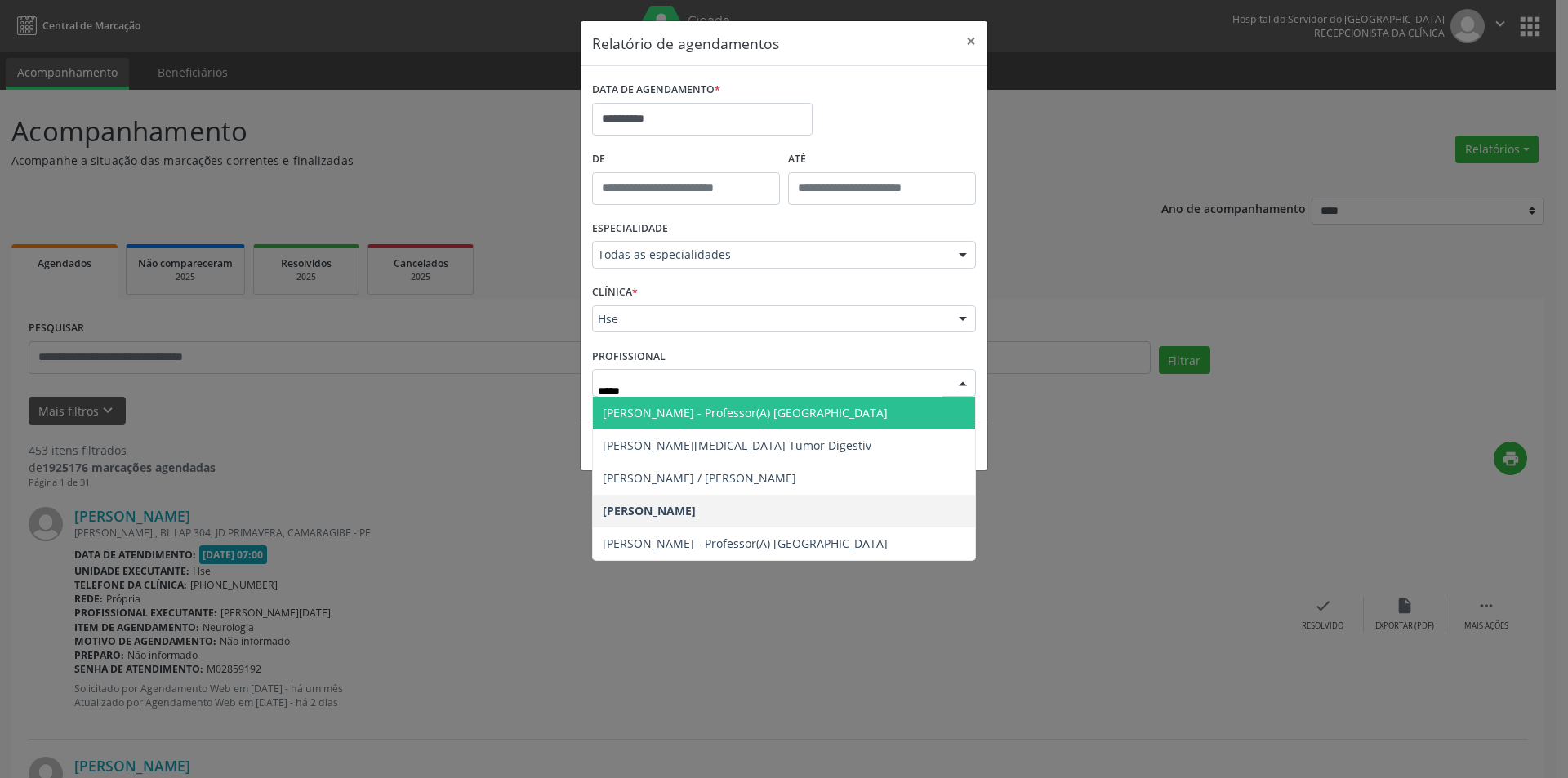
type input "******"
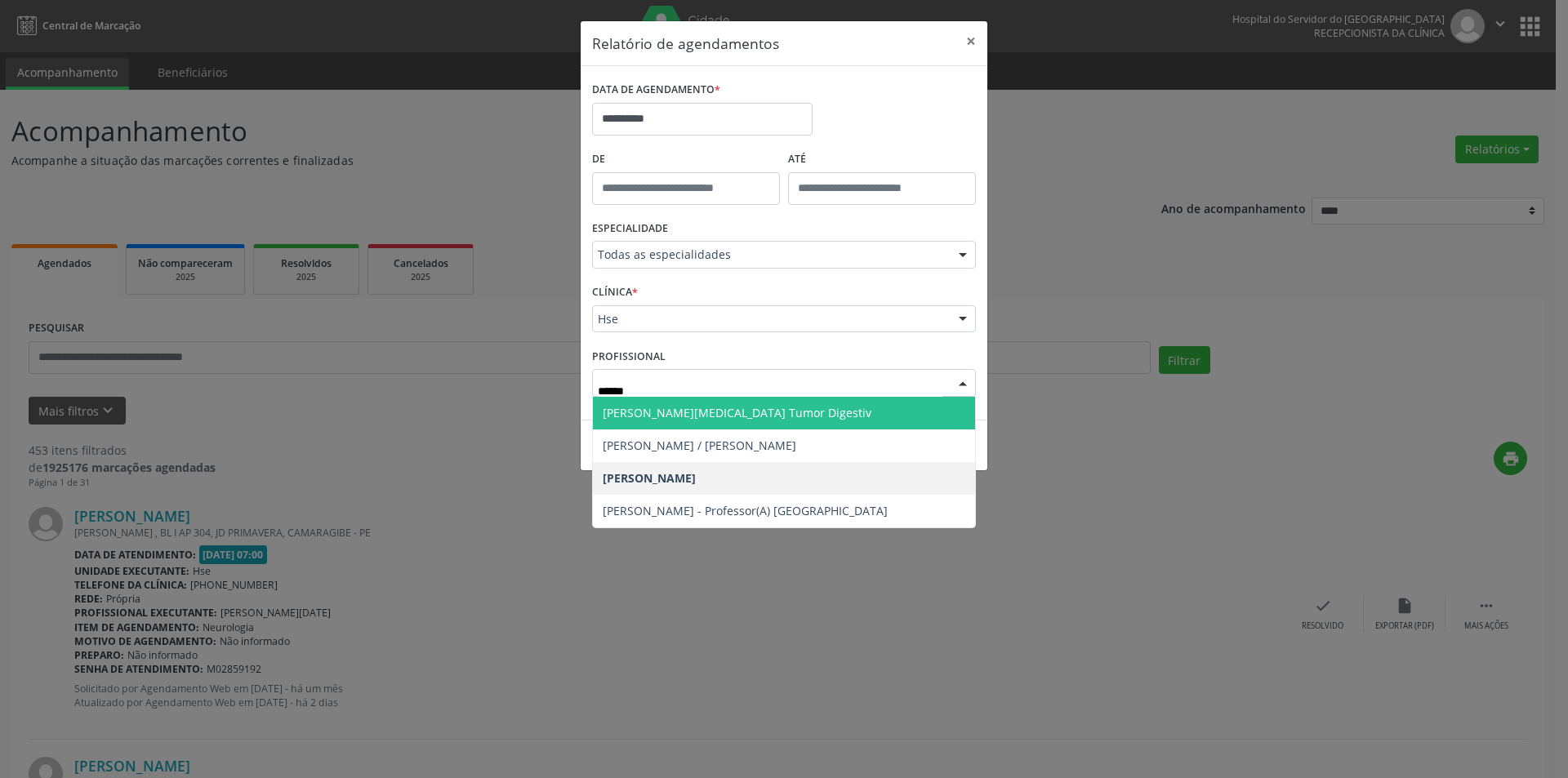
click at [753, 419] on span "[PERSON_NAME][MEDICAL_DATA] Tumor Digestiv" at bounding box center [736, 413] width 268 height 15
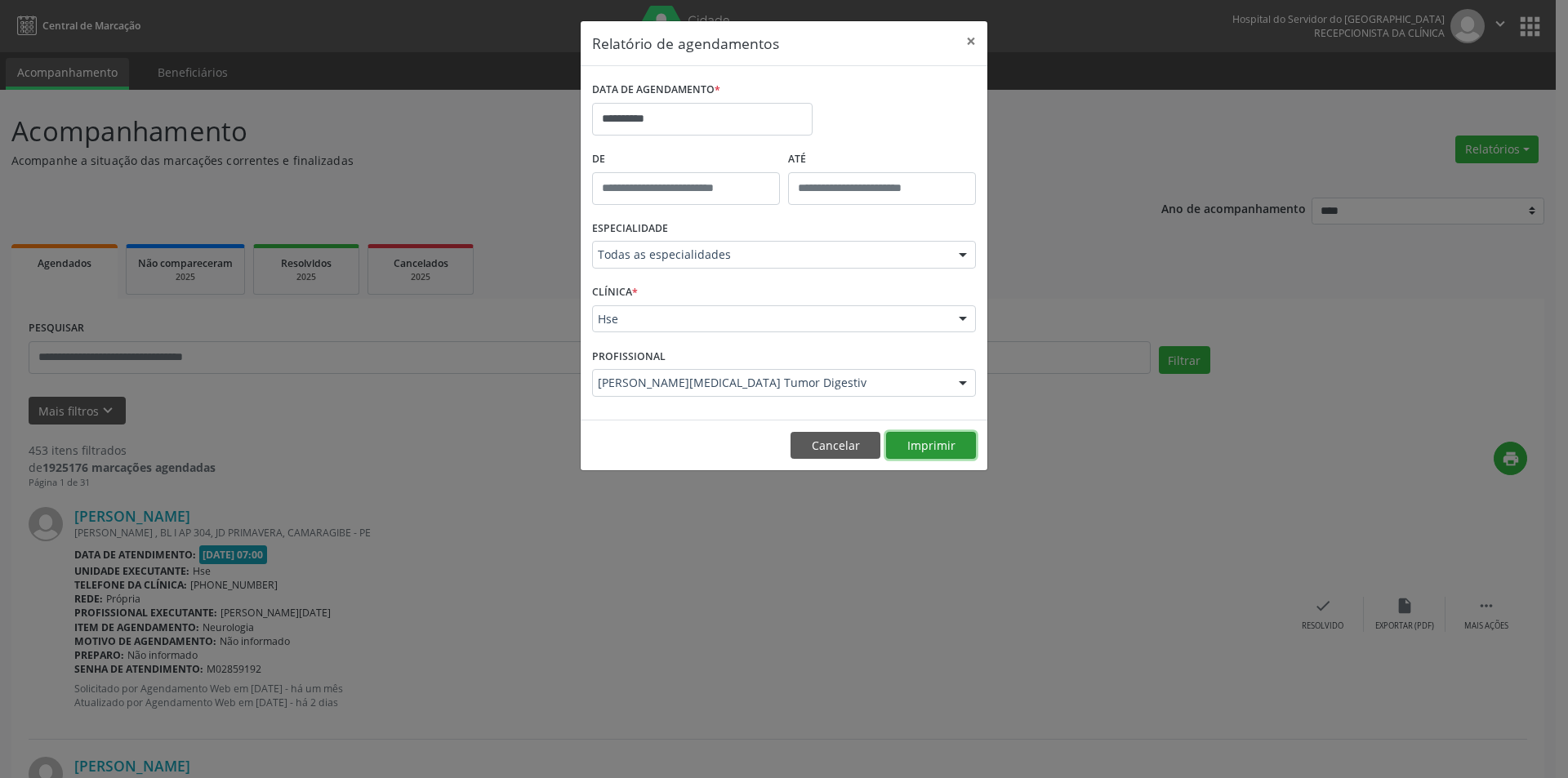
click at [915, 445] on button "Imprimir" at bounding box center [930, 445] width 89 height 28
